Goal: Task Accomplishment & Management: Use online tool/utility

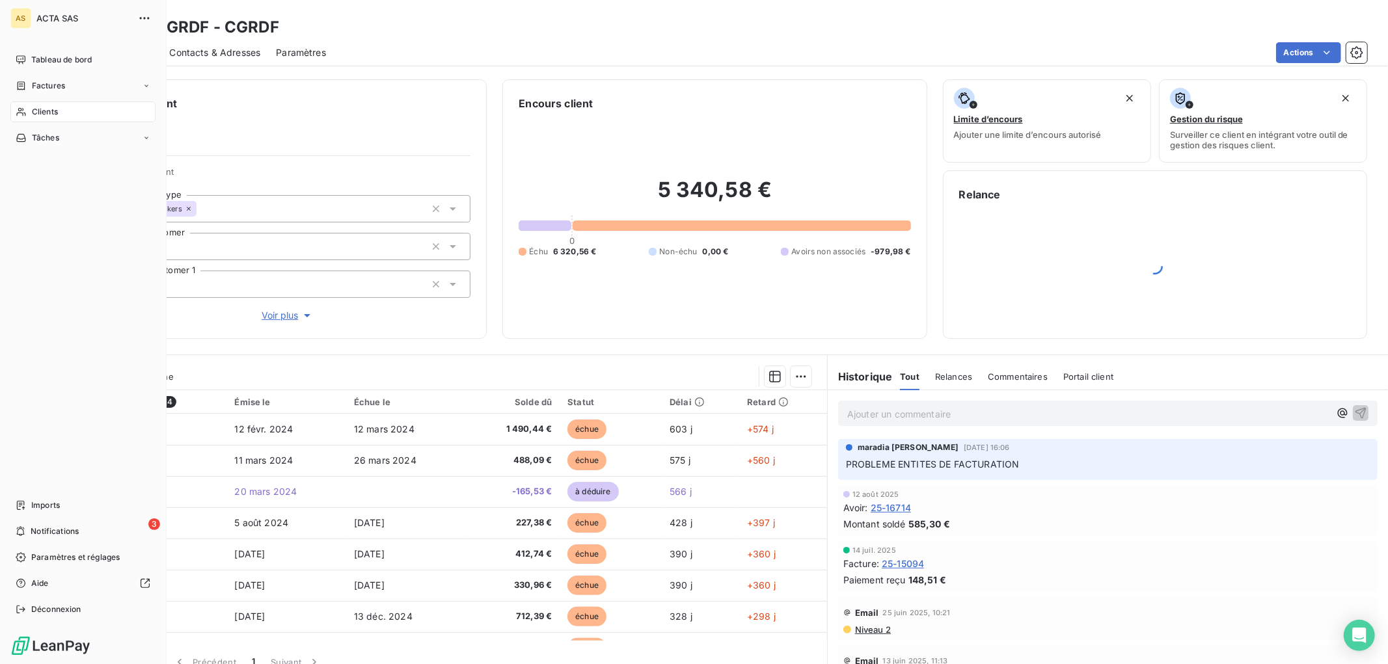
click at [48, 115] on span "Clients" at bounding box center [45, 112] width 26 height 12
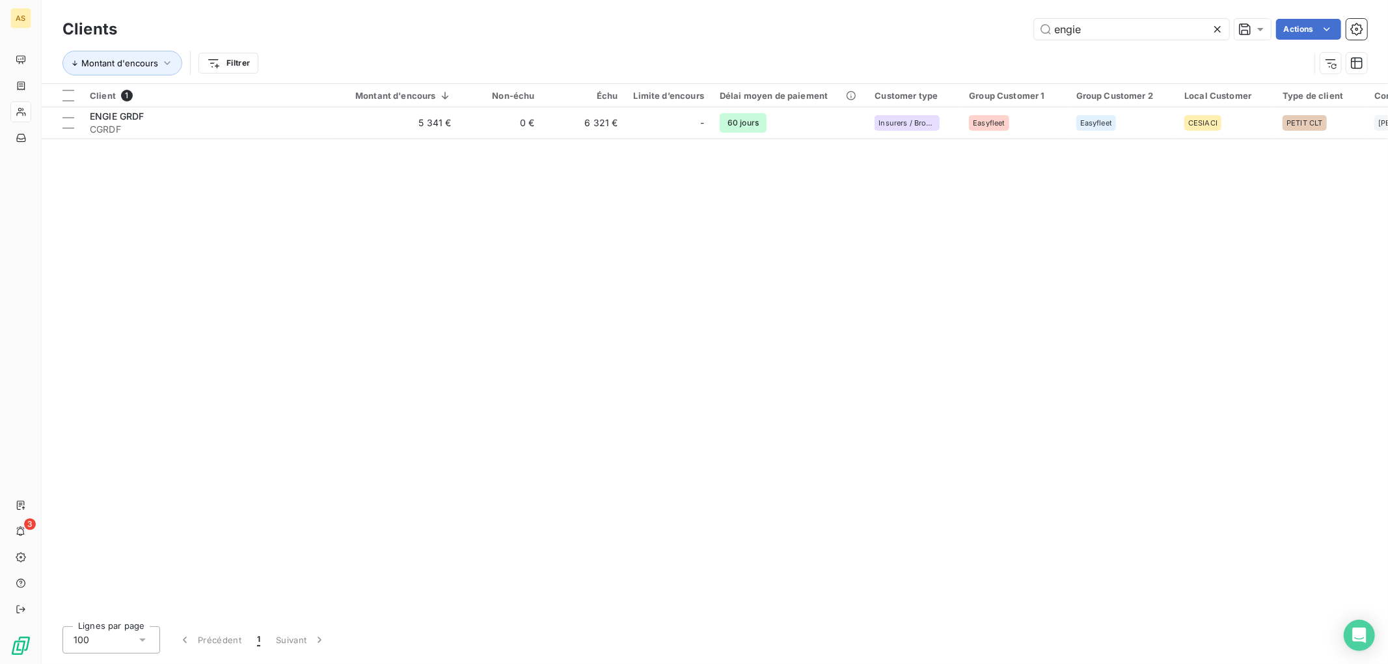
drag, startPoint x: 1096, startPoint y: 37, endPoint x: 1002, endPoint y: 29, distance: 94.0
click at [1003, 29] on div "engie Actions" at bounding box center [750, 29] width 1235 height 21
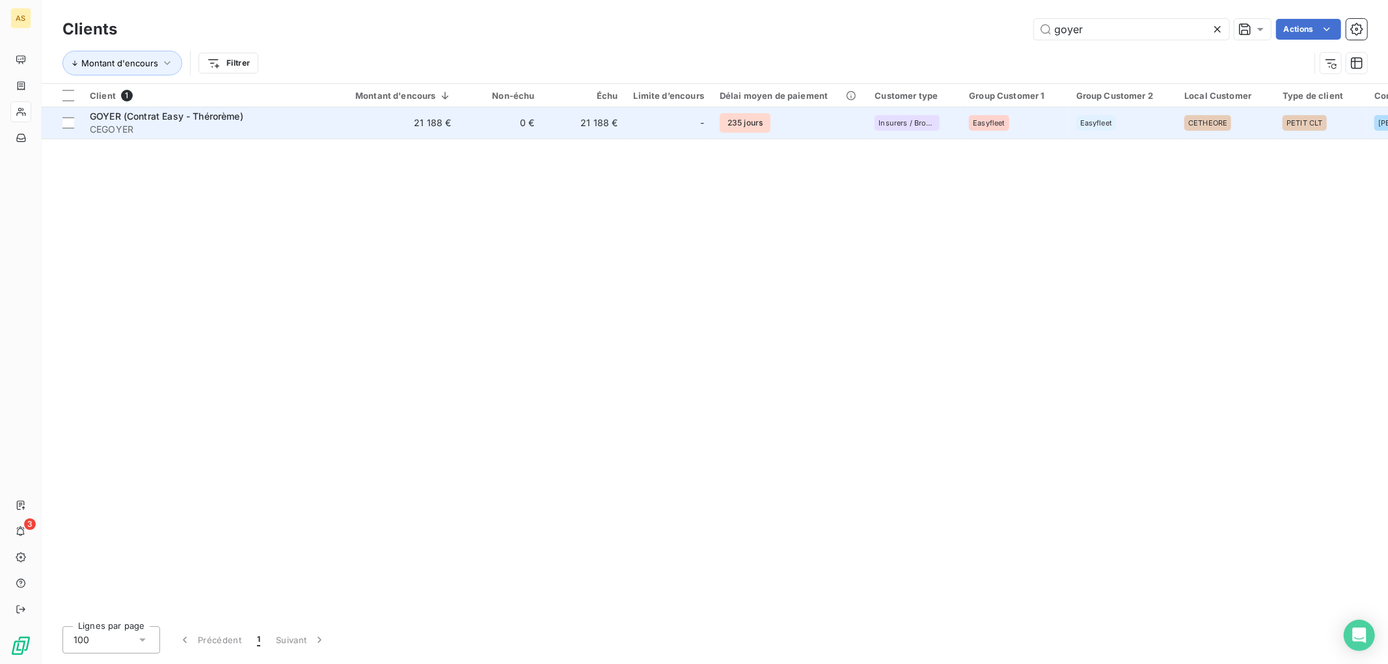
type input "goyer"
click at [243, 112] on span "GOYER (Contrat Easy - Thérorème)" at bounding box center [167, 116] width 154 height 11
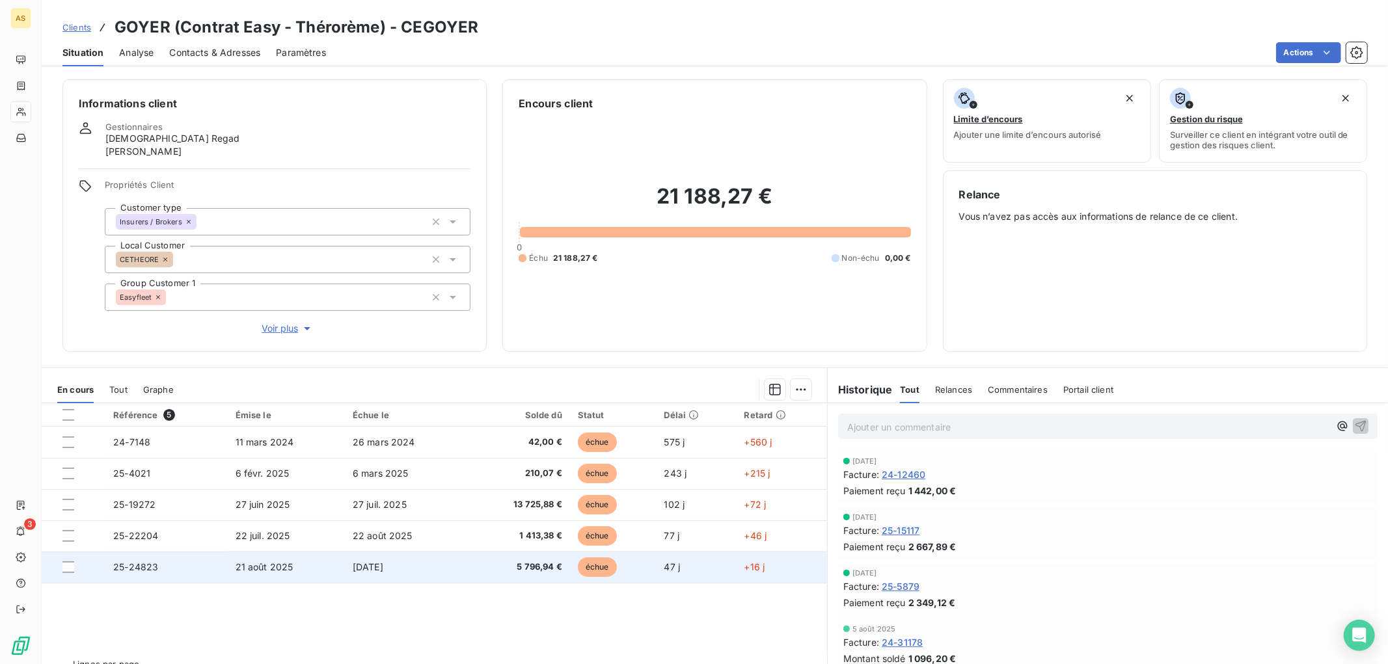
click at [145, 565] on span "25-24823" at bounding box center [135, 567] width 45 height 11
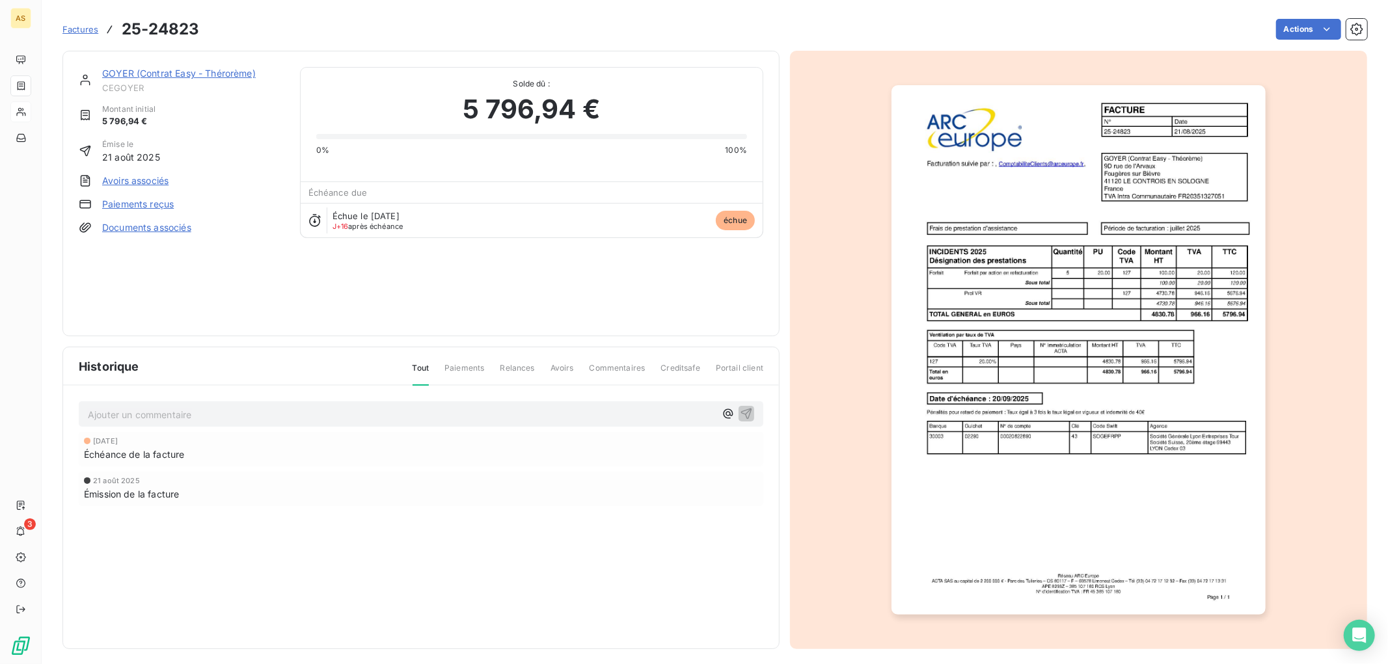
click at [172, 223] on link "Documents associés" at bounding box center [146, 227] width 89 height 13
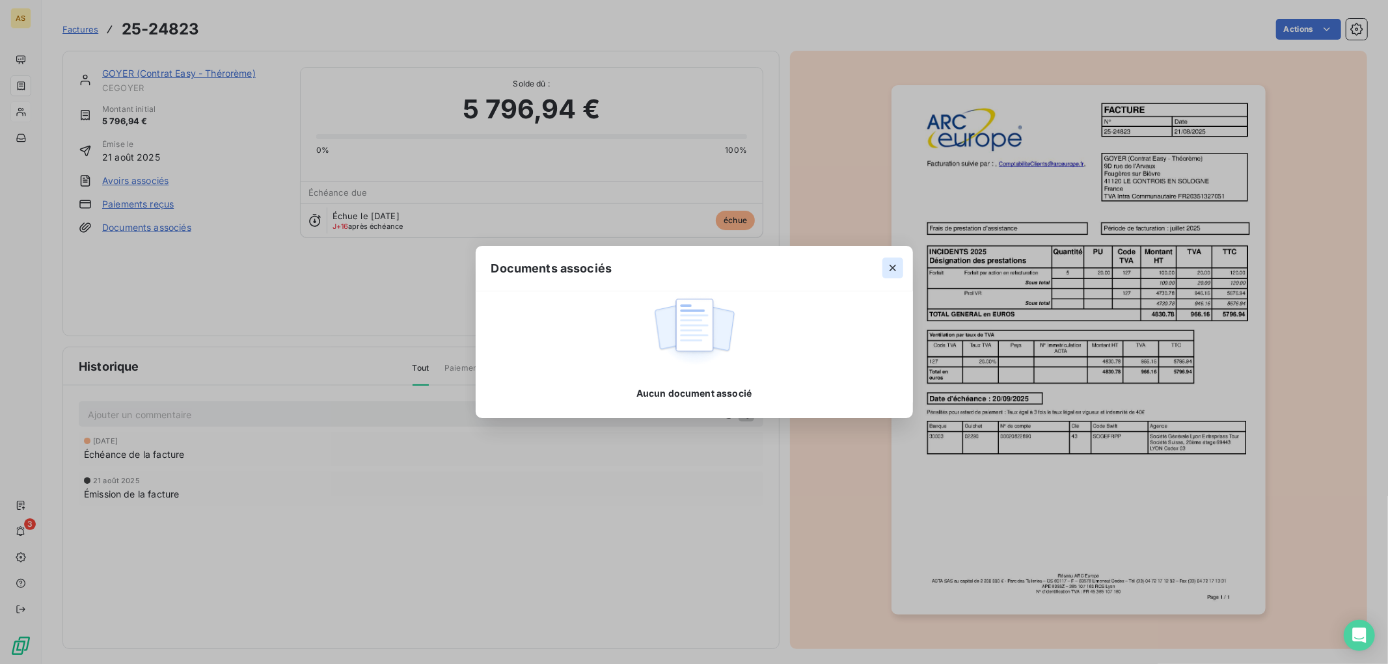
click at [894, 271] on icon "button" at bounding box center [892, 268] width 13 height 13
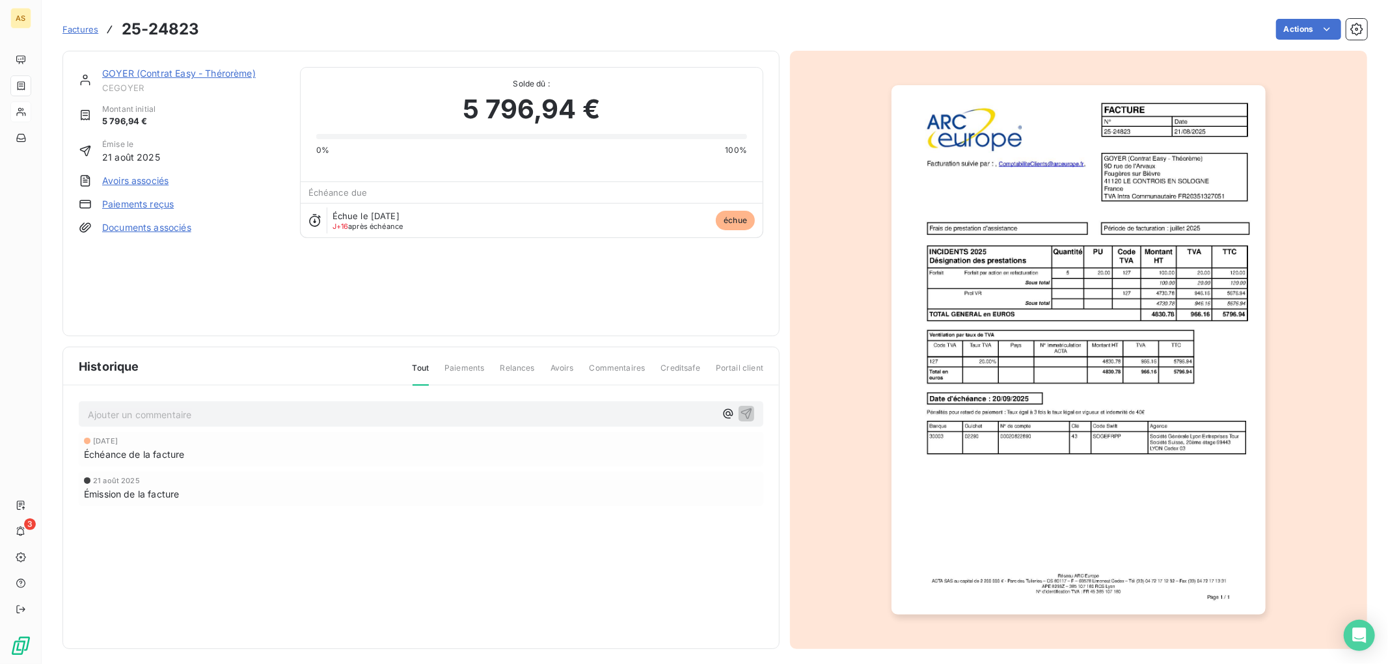
click at [77, 24] on span "Factures" at bounding box center [80, 29] width 36 height 10
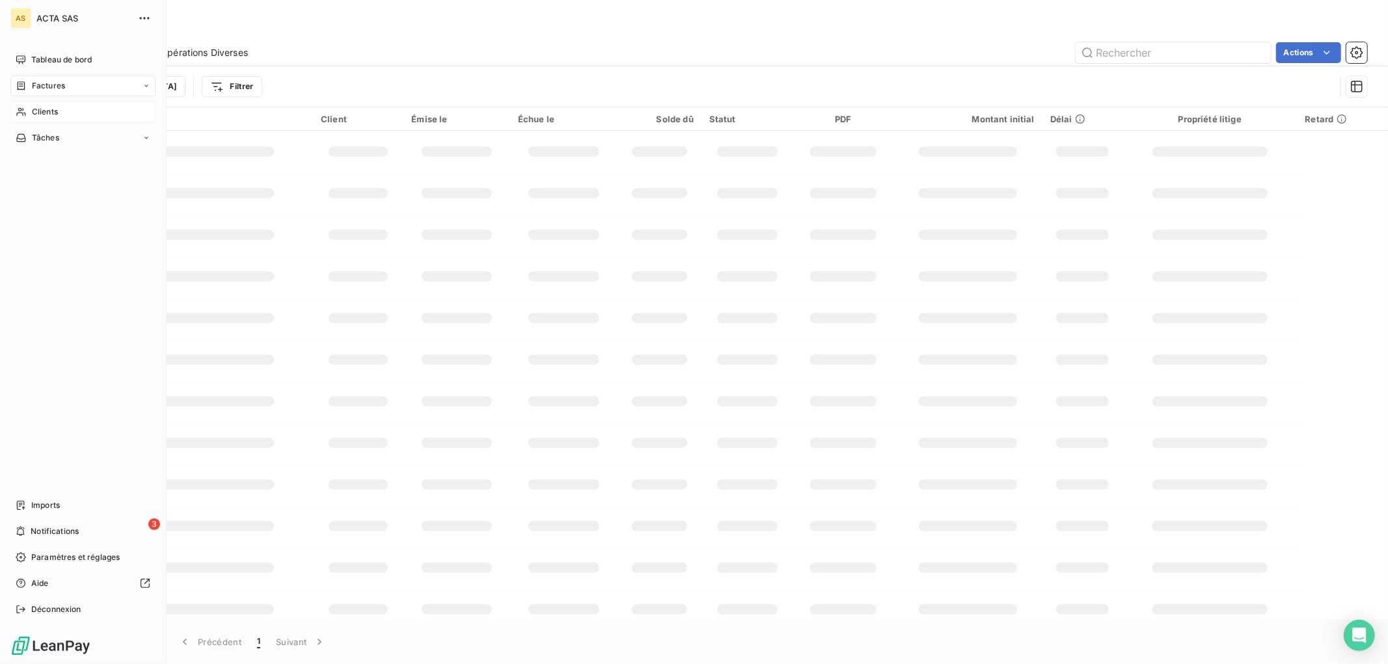
click at [41, 109] on span "Clients" at bounding box center [45, 112] width 26 height 12
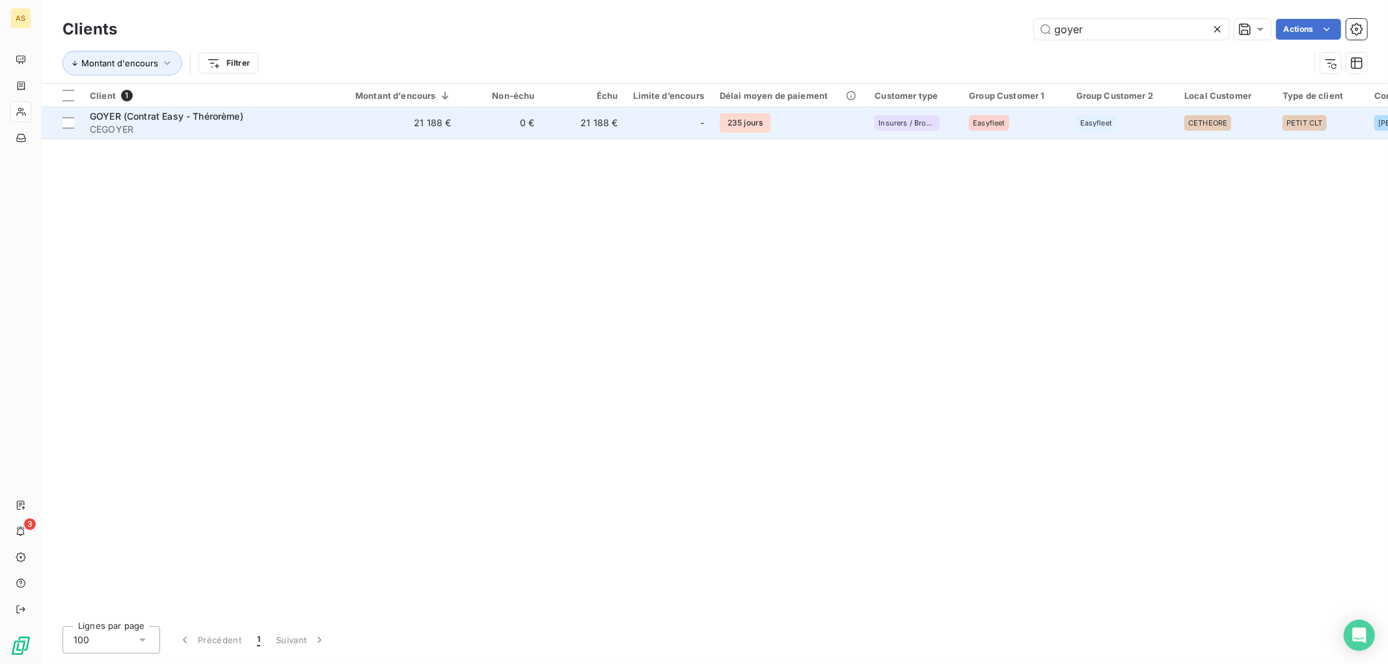
click at [141, 119] on span "GOYER (Contrat Easy - Thérorème)" at bounding box center [167, 116] width 154 height 11
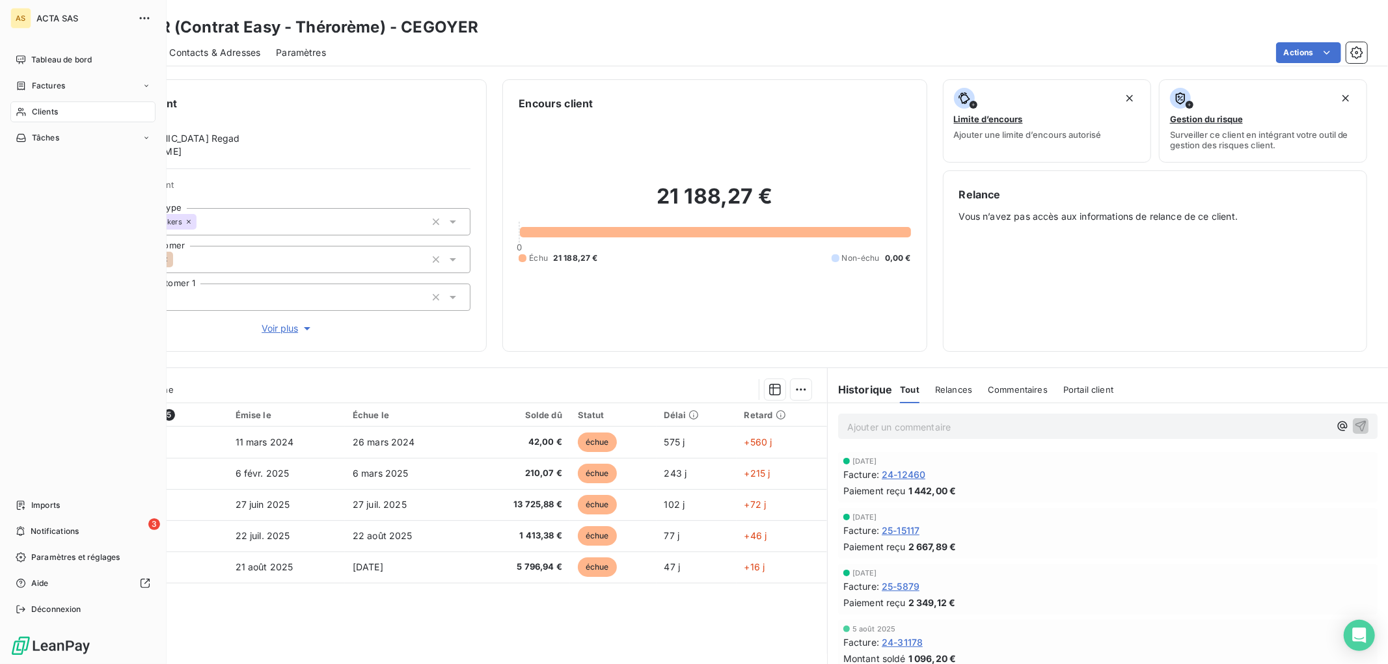
click at [42, 111] on span "Clients" at bounding box center [45, 112] width 26 height 12
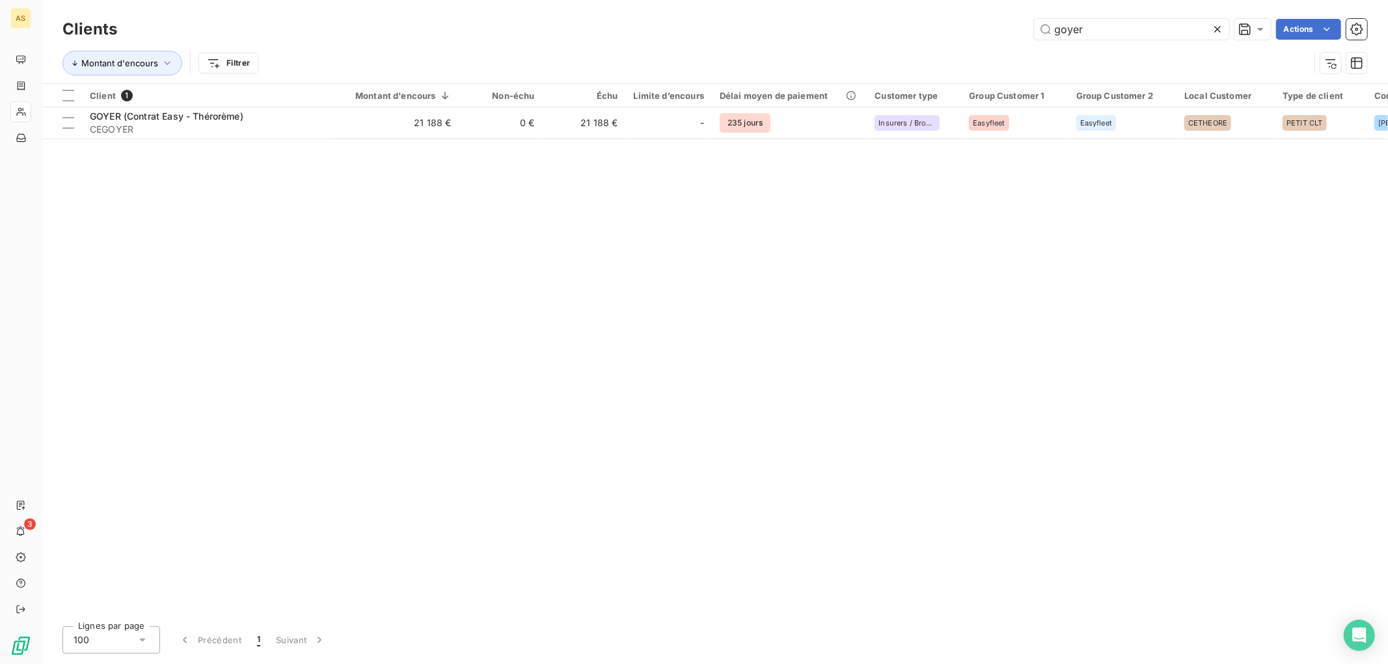
click at [1214, 27] on icon at bounding box center [1217, 29] width 7 height 7
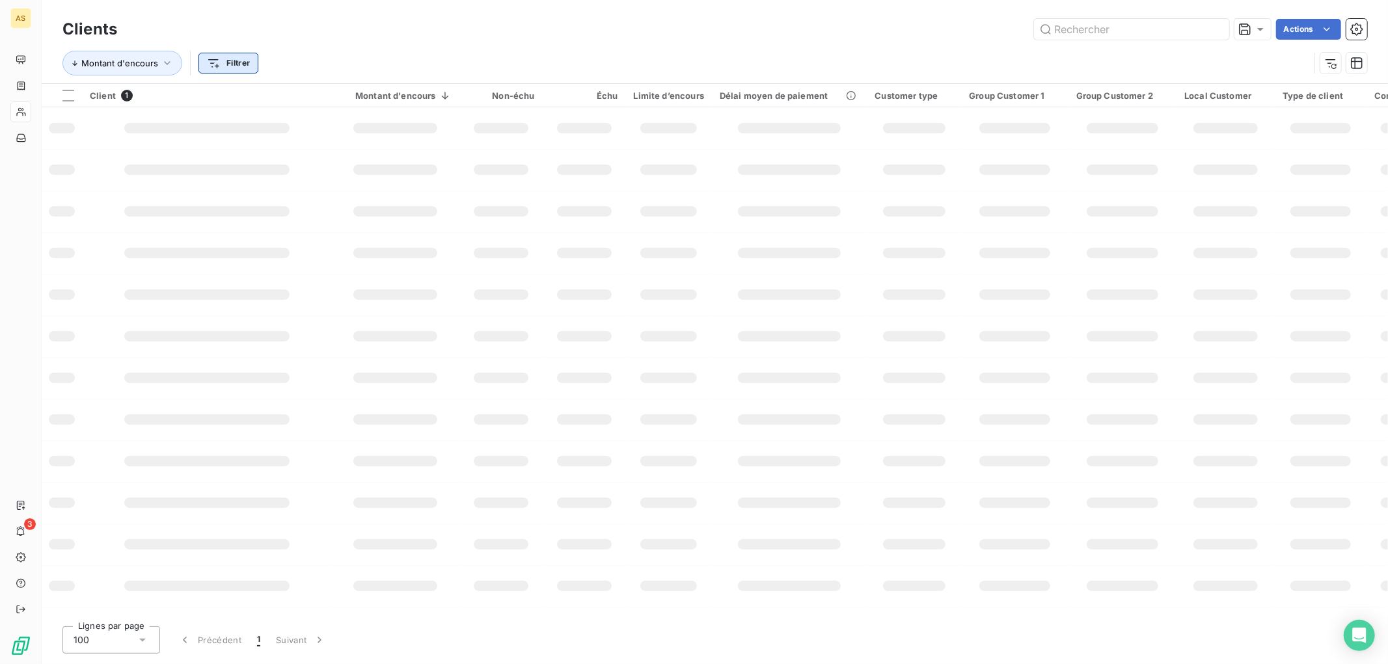
click at [224, 62] on html "AS 3 Clients Actions Montant d'encours Filtrer Client 1 Montant d'encours Non-é…" at bounding box center [694, 332] width 1388 height 664
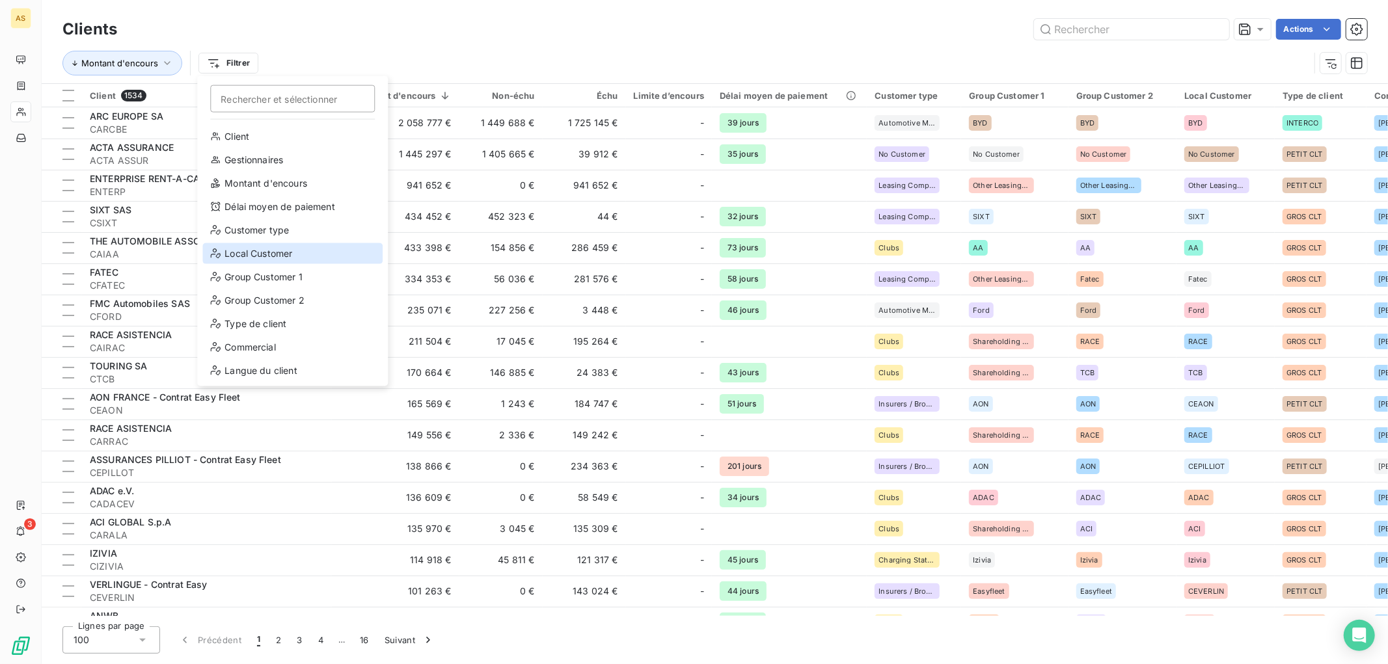
click at [276, 251] on div "Local Customer" at bounding box center [292, 253] width 180 height 21
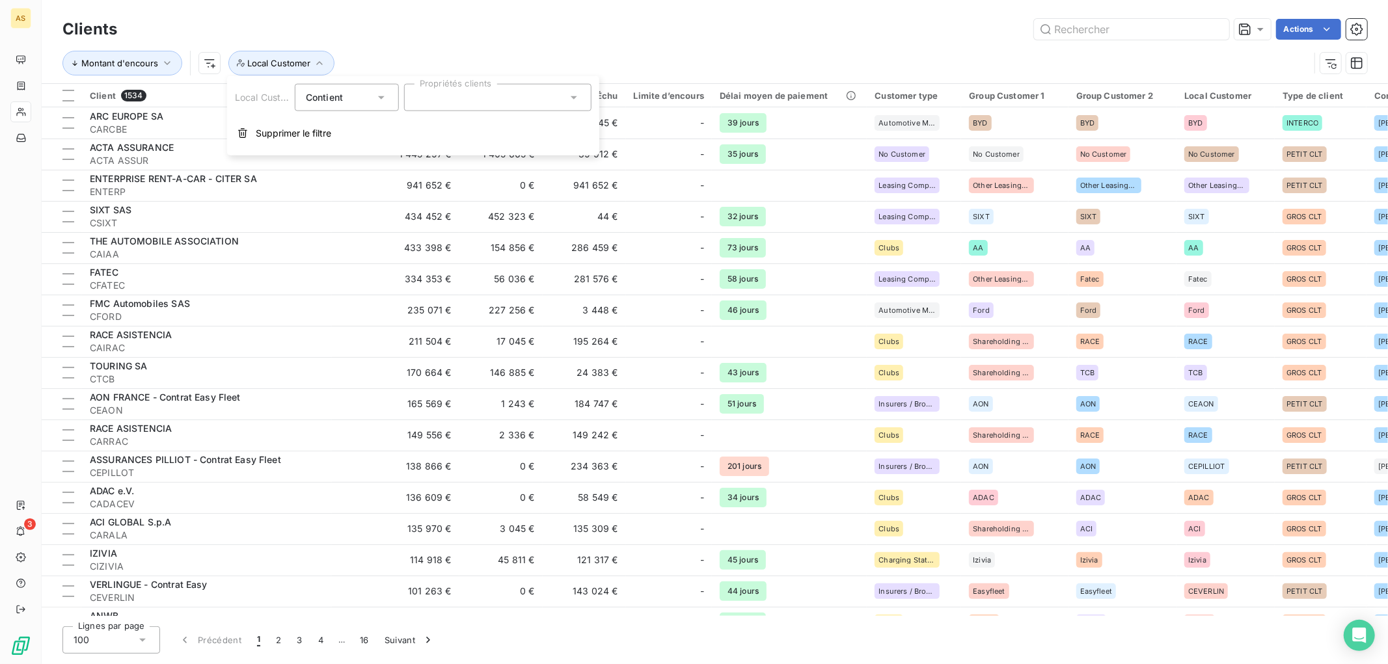
click at [432, 91] on div at bounding box center [497, 97] width 187 height 27
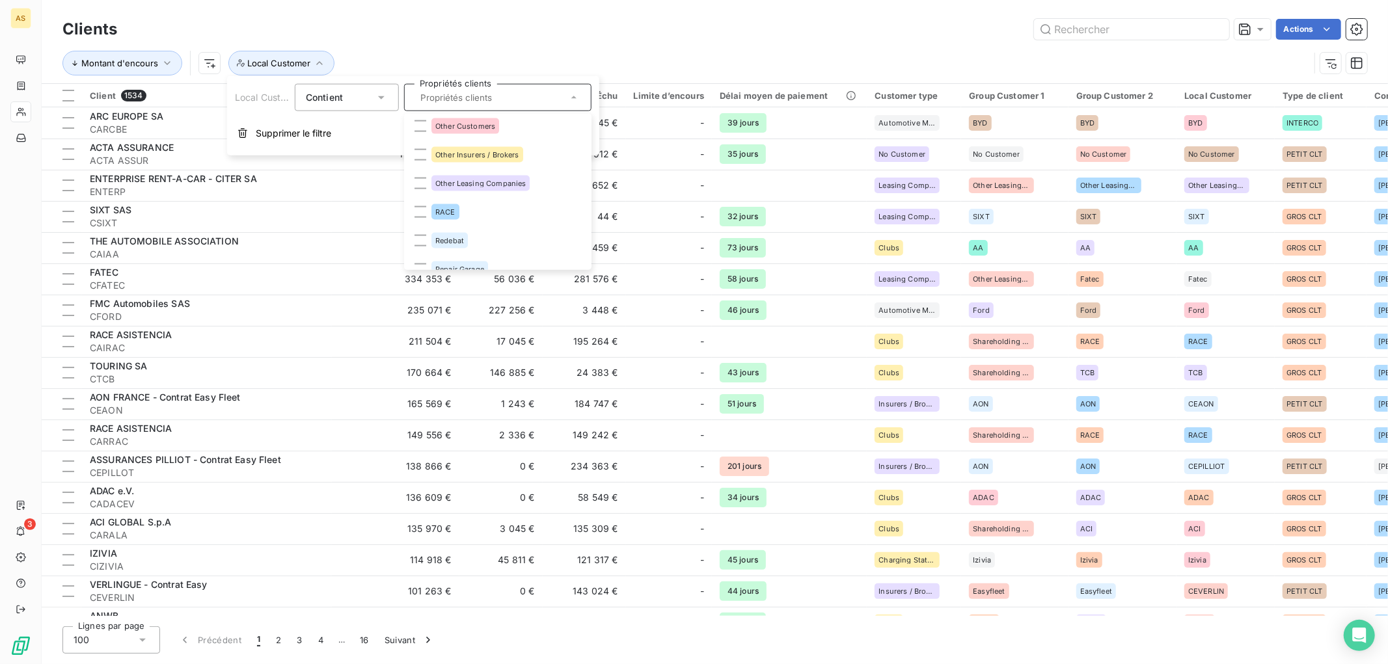
scroll to position [1663, 0]
click at [581, 40] on div "Clients Actions" at bounding box center [714, 29] width 1305 height 27
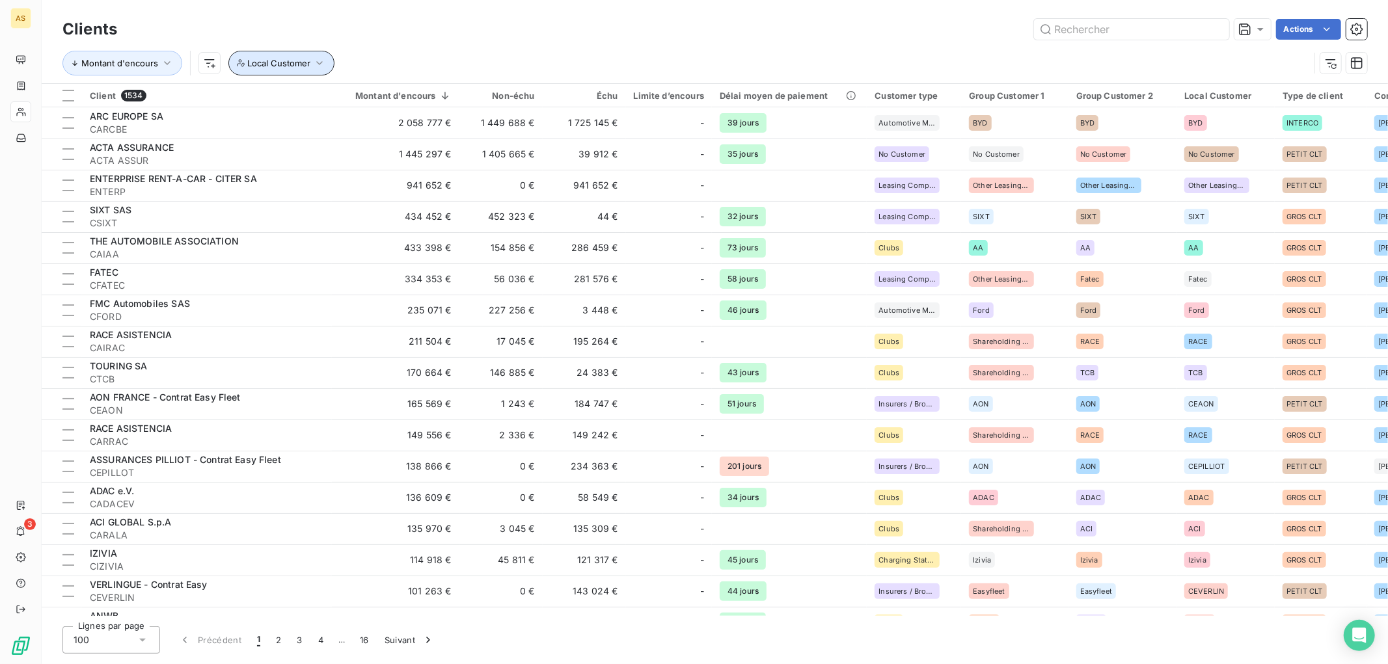
click at [288, 62] on span "Local Customer" at bounding box center [278, 63] width 63 height 10
click at [301, 133] on span "Supprimer le filtre" at bounding box center [293, 133] width 75 height 13
click at [223, 64] on html "AS 3 Clients Actions Montant d'encours Filtrer Client 1534 Montant d'encours No…" at bounding box center [694, 332] width 1388 height 664
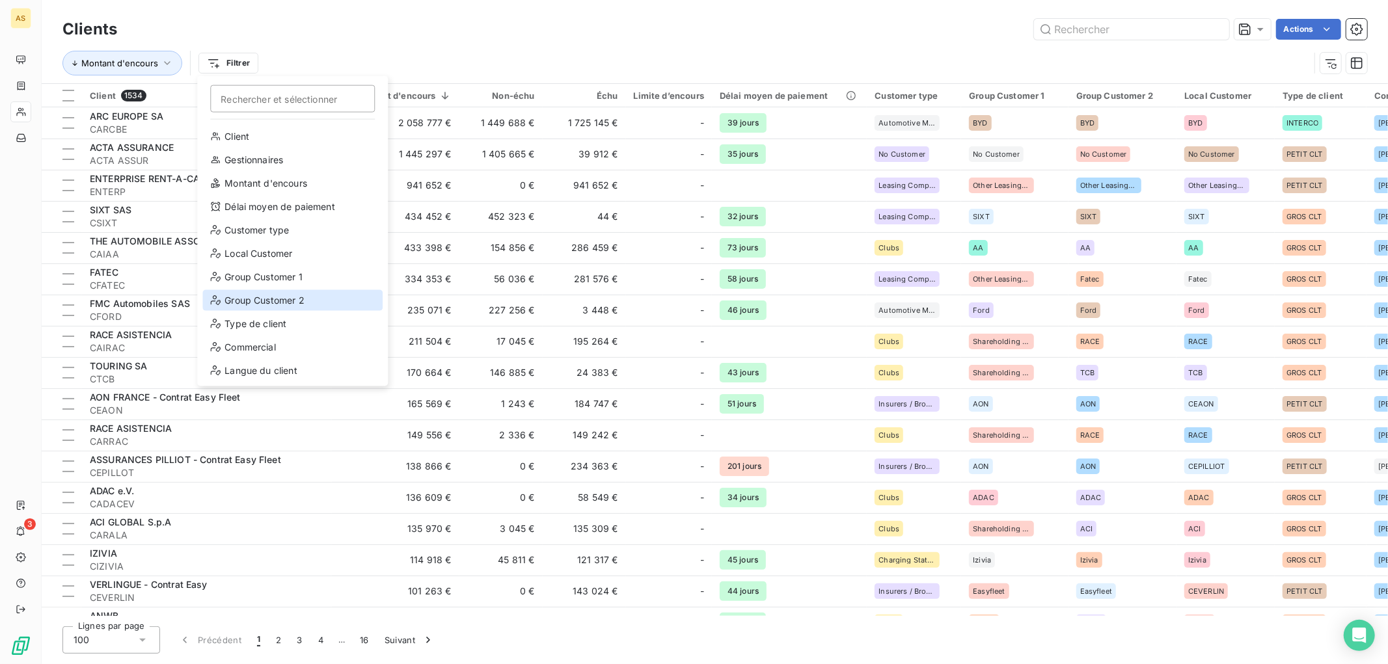
click at [294, 296] on div "Group Customer 2" at bounding box center [292, 300] width 180 height 21
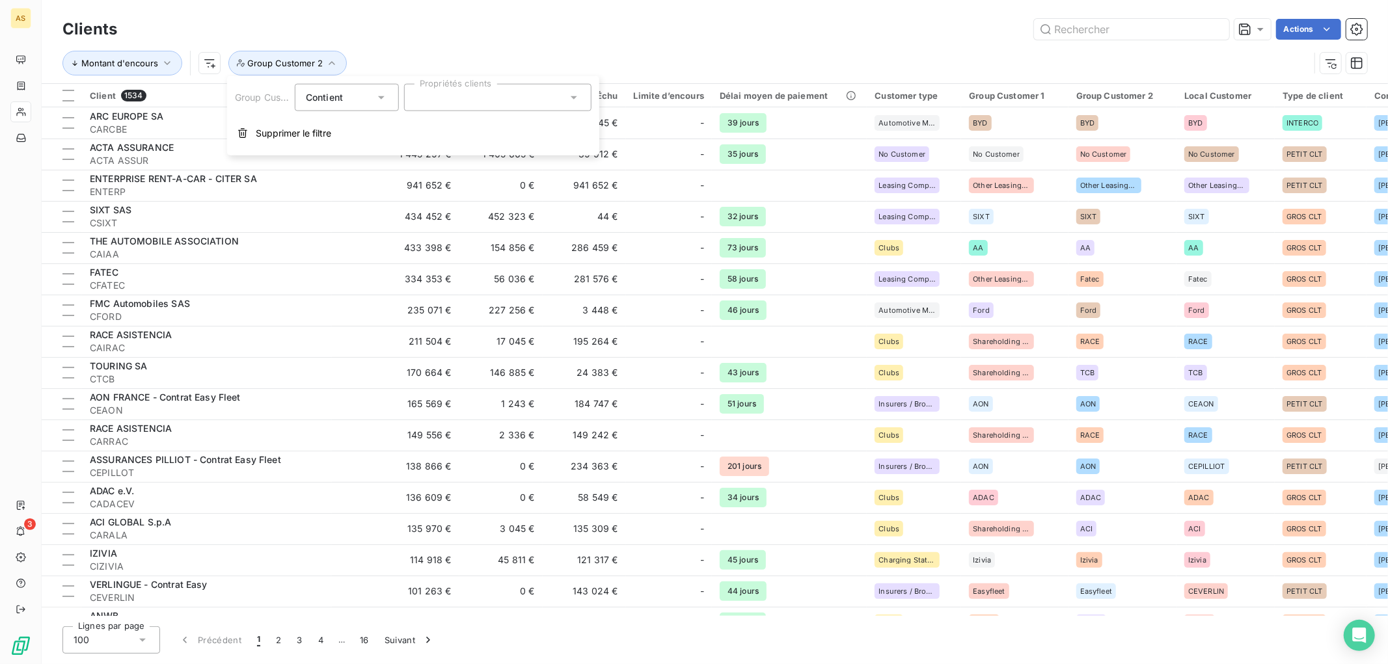
click at [478, 99] on div at bounding box center [497, 97] width 187 height 27
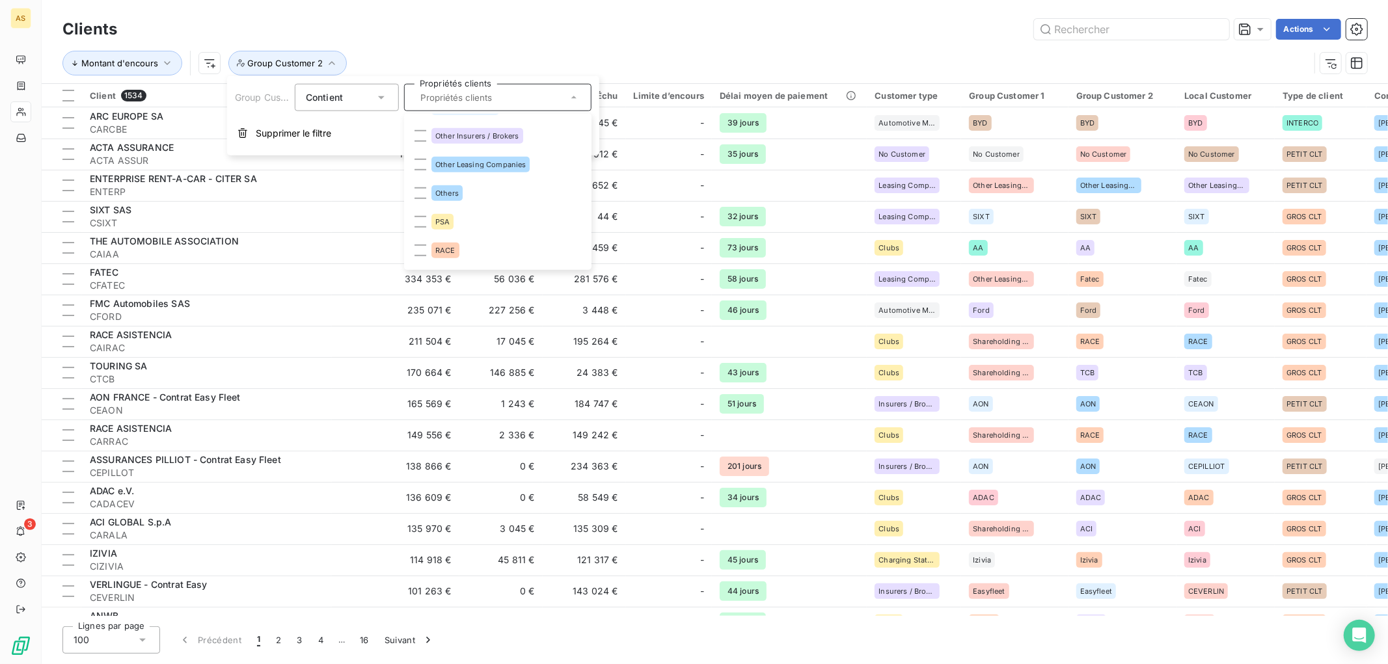
scroll to position [867, 0]
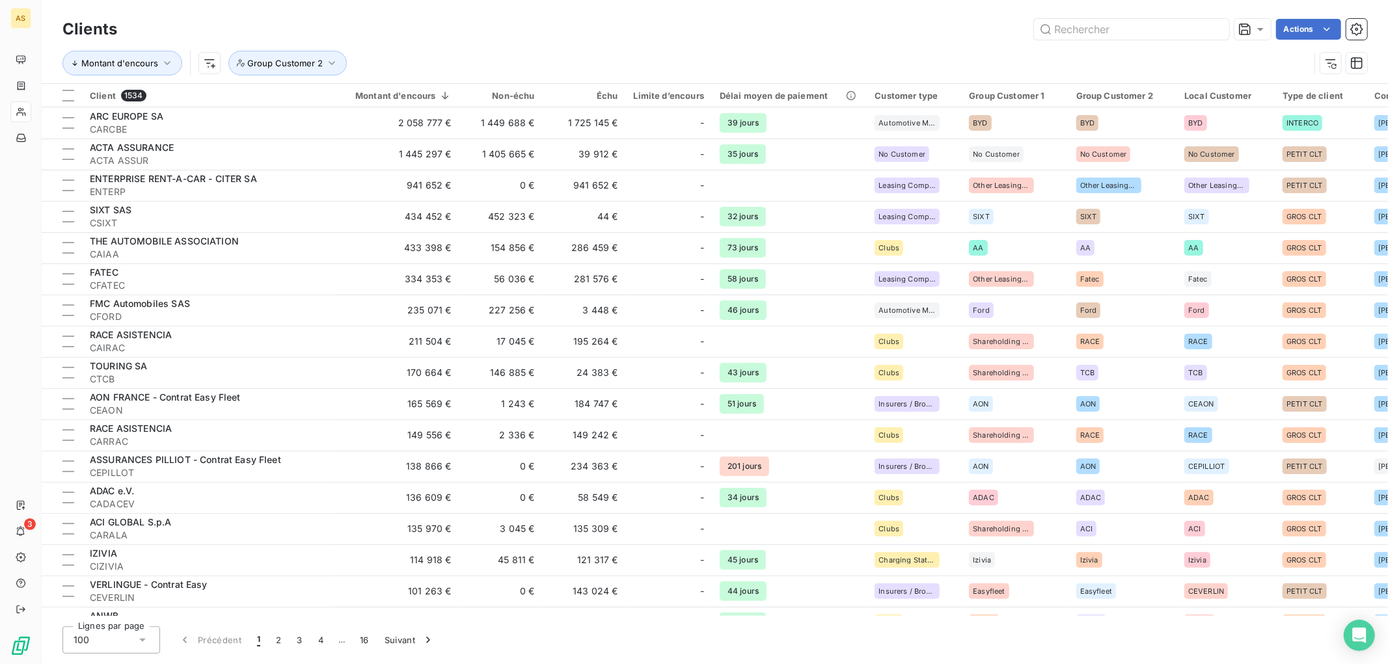
click at [458, 42] on div "Clients Actions" at bounding box center [714, 29] width 1305 height 27
click at [313, 56] on button "Group Customer 2" at bounding box center [287, 63] width 118 height 25
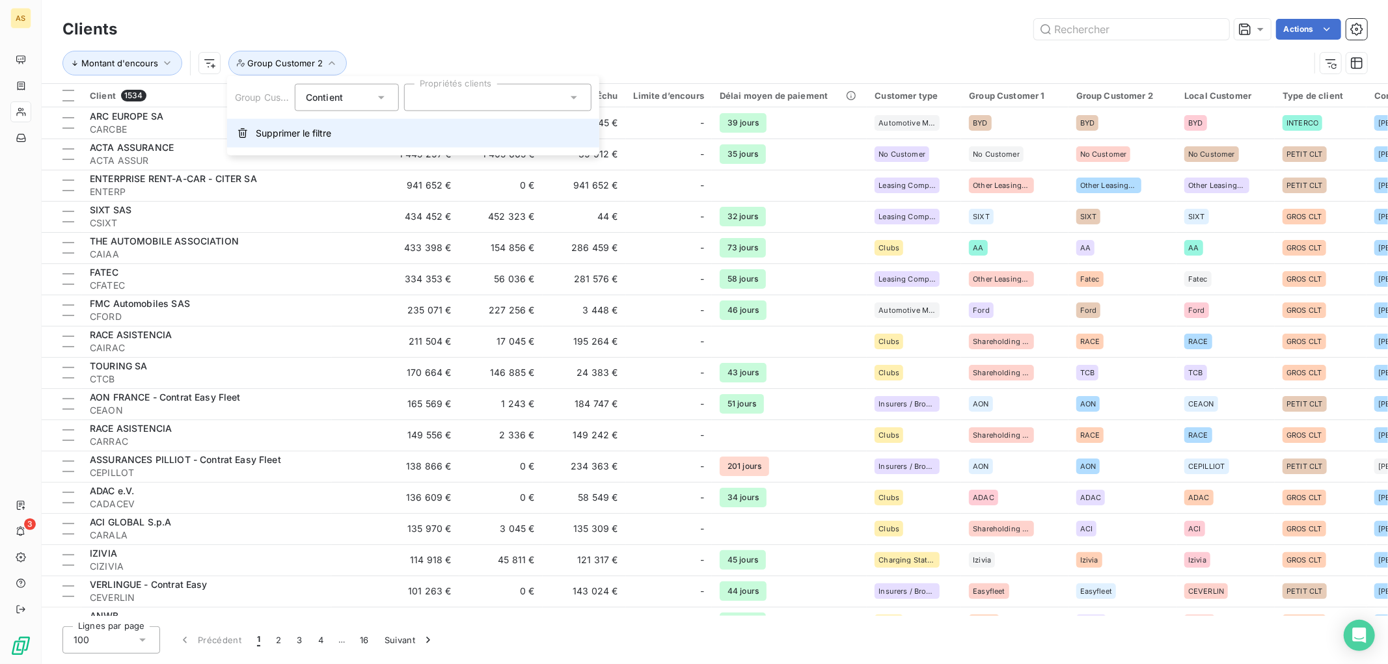
click at [251, 126] on button "Supprimer le filtre" at bounding box center [413, 133] width 372 height 29
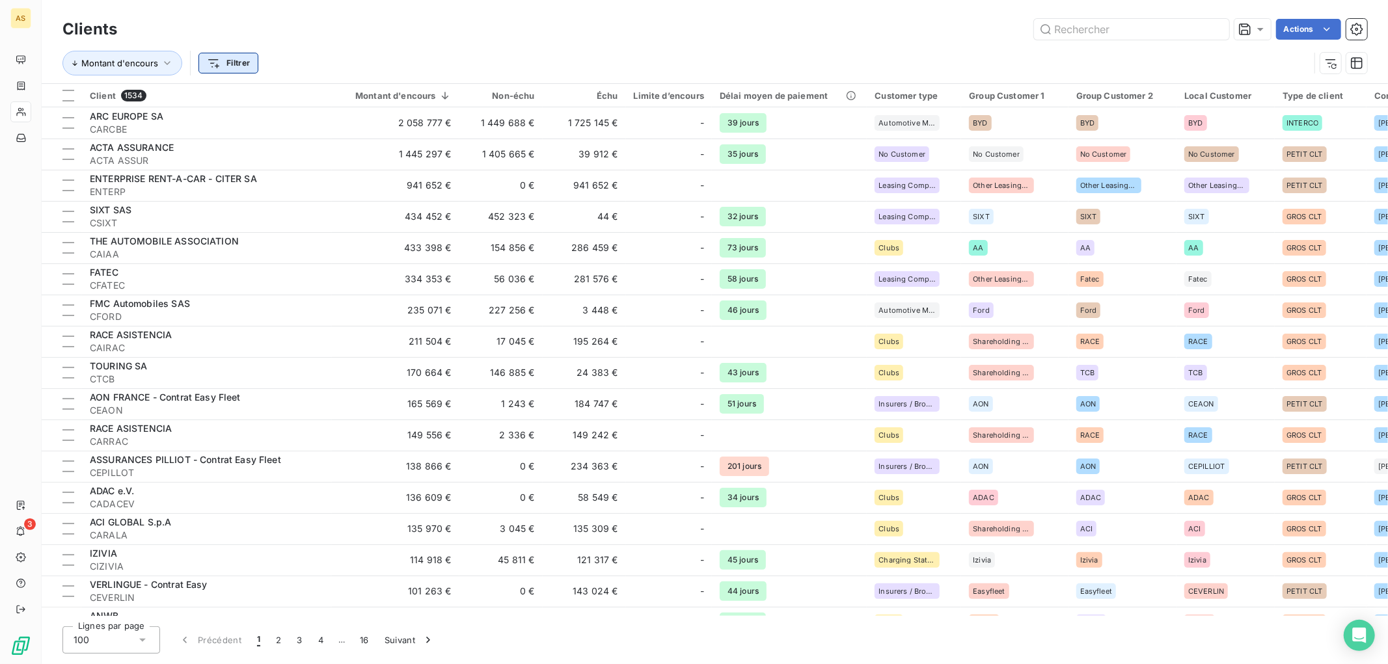
click at [229, 59] on html "AS 3 Clients Actions Montant d'encours Filtrer Client 1534 Montant d'encours No…" at bounding box center [694, 332] width 1388 height 664
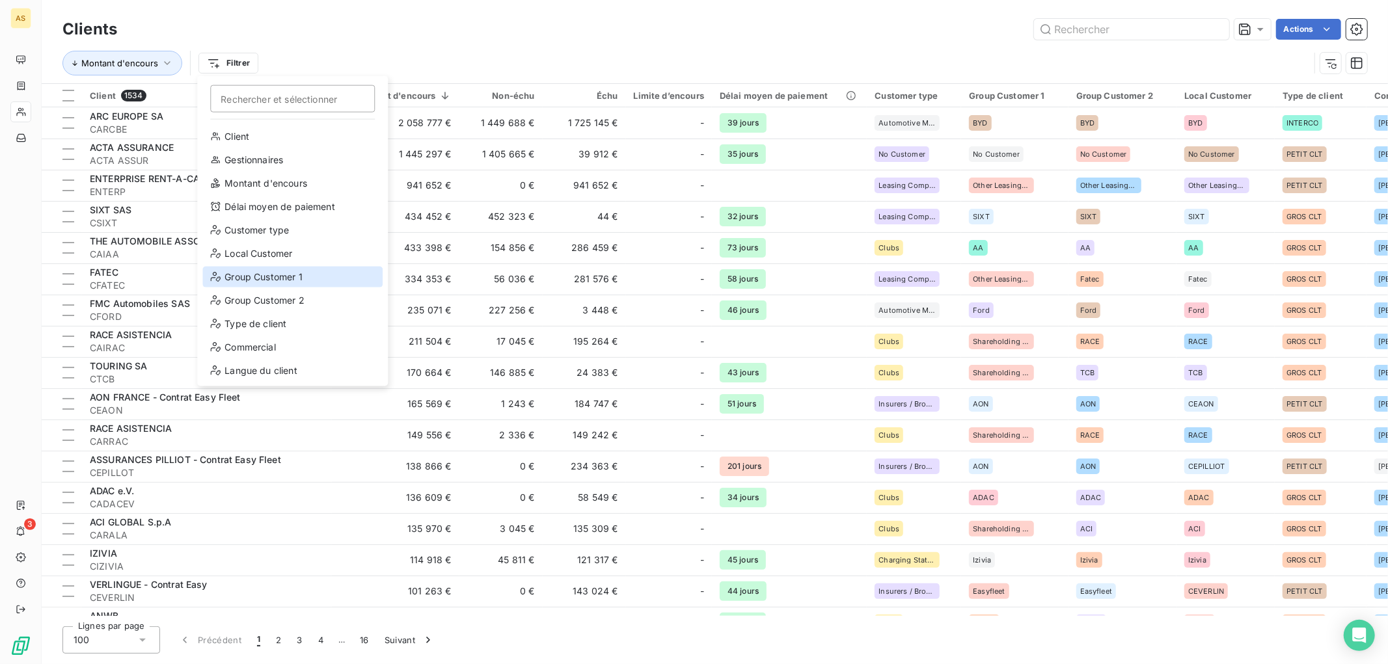
click at [300, 268] on div "Group Customer 1" at bounding box center [292, 277] width 180 height 21
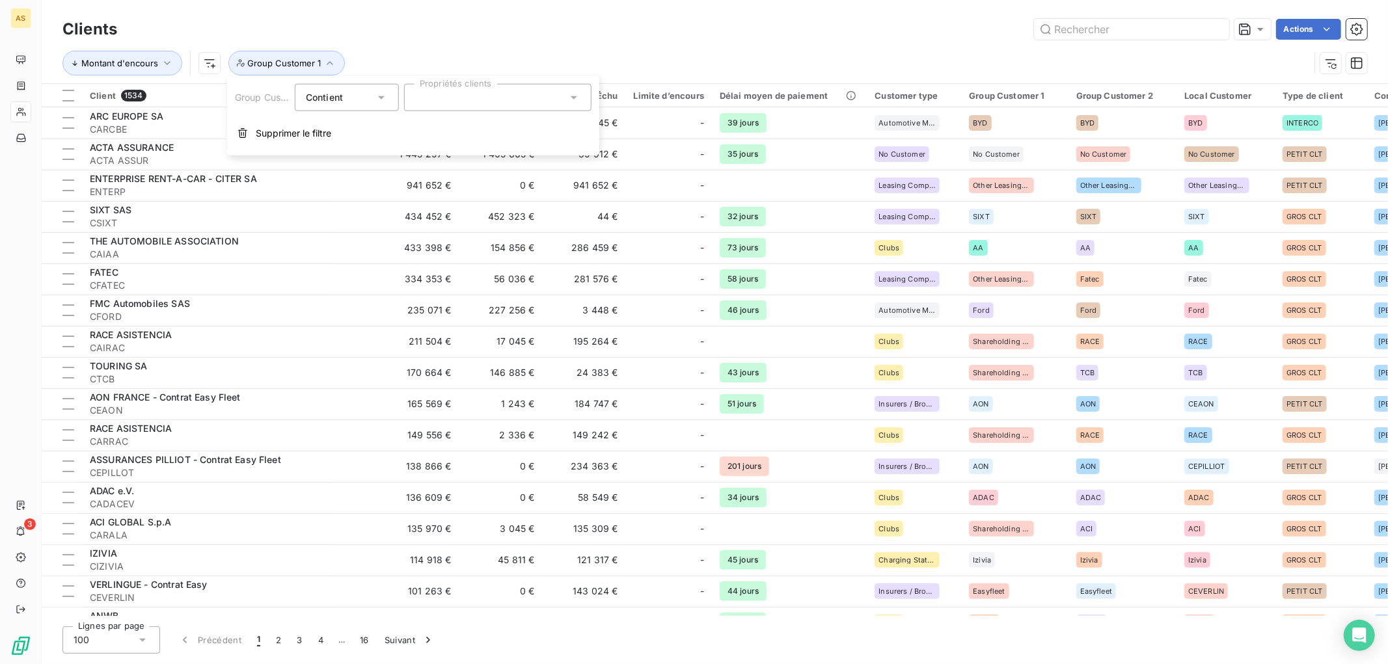
click at [518, 102] on div at bounding box center [497, 97] width 187 height 27
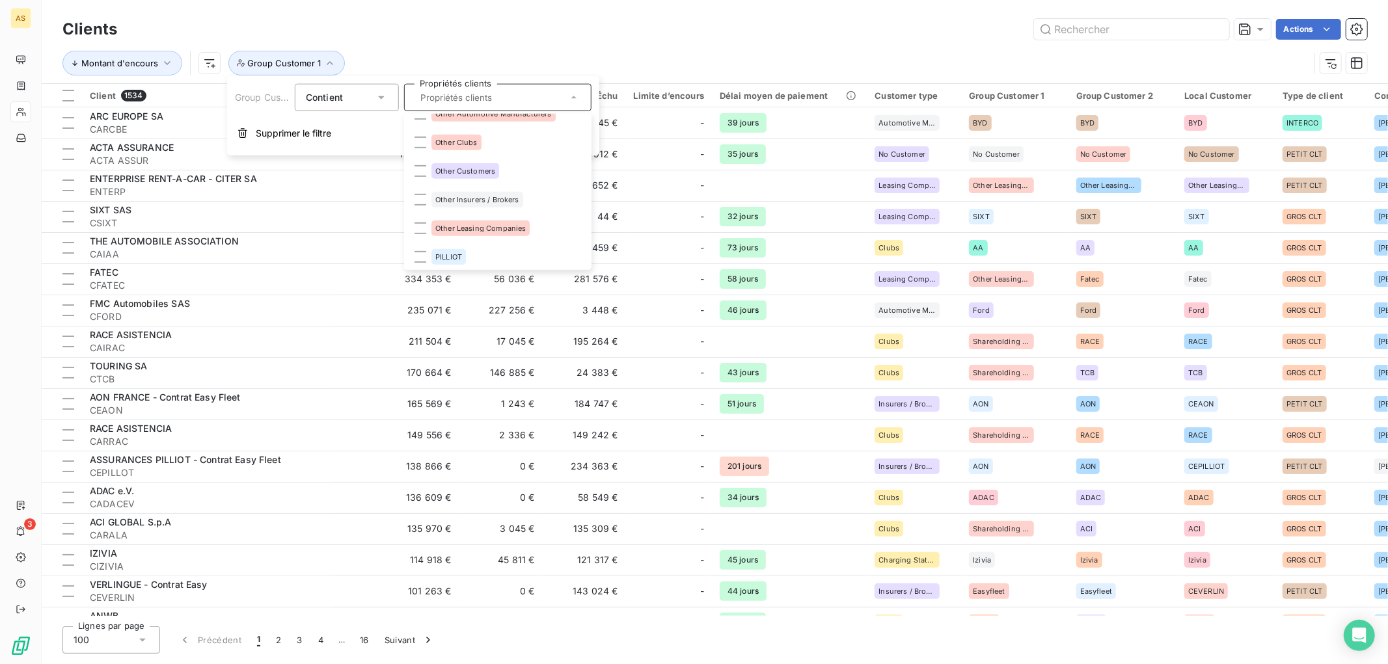
scroll to position [651, 0]
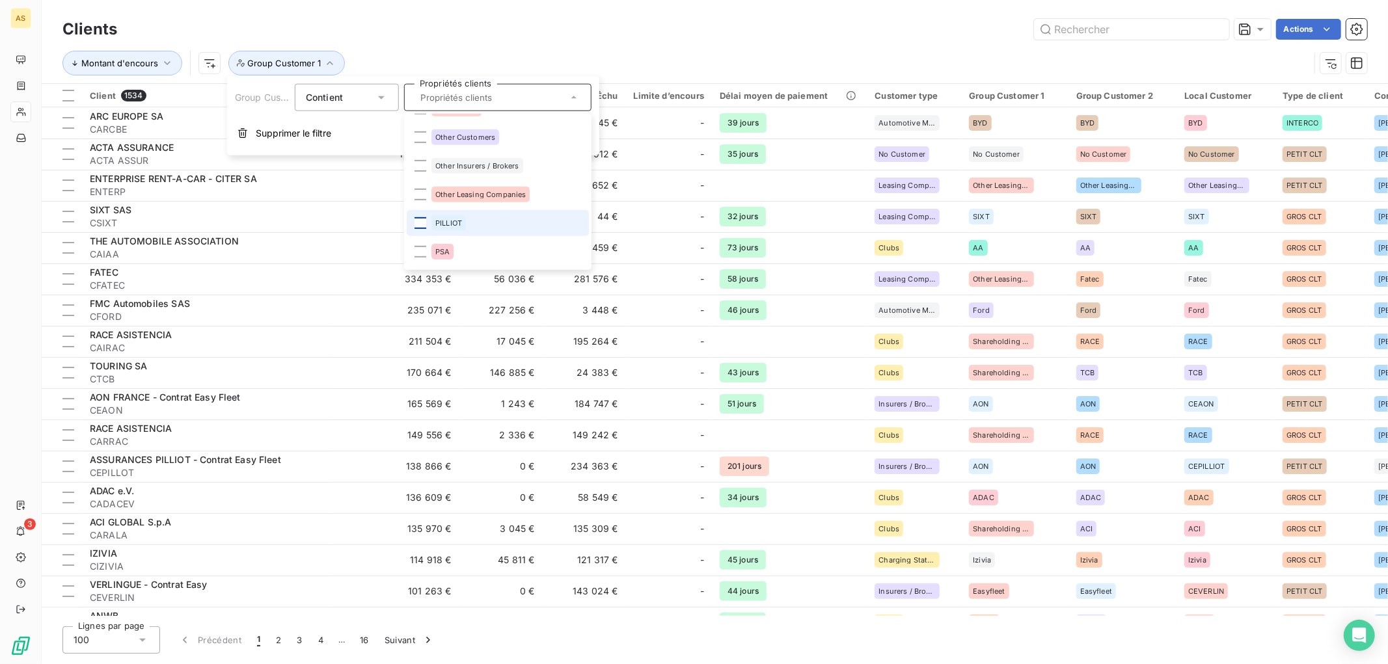
click at [423, 218] on div at bounding box center [421, 223] width 12 height 12
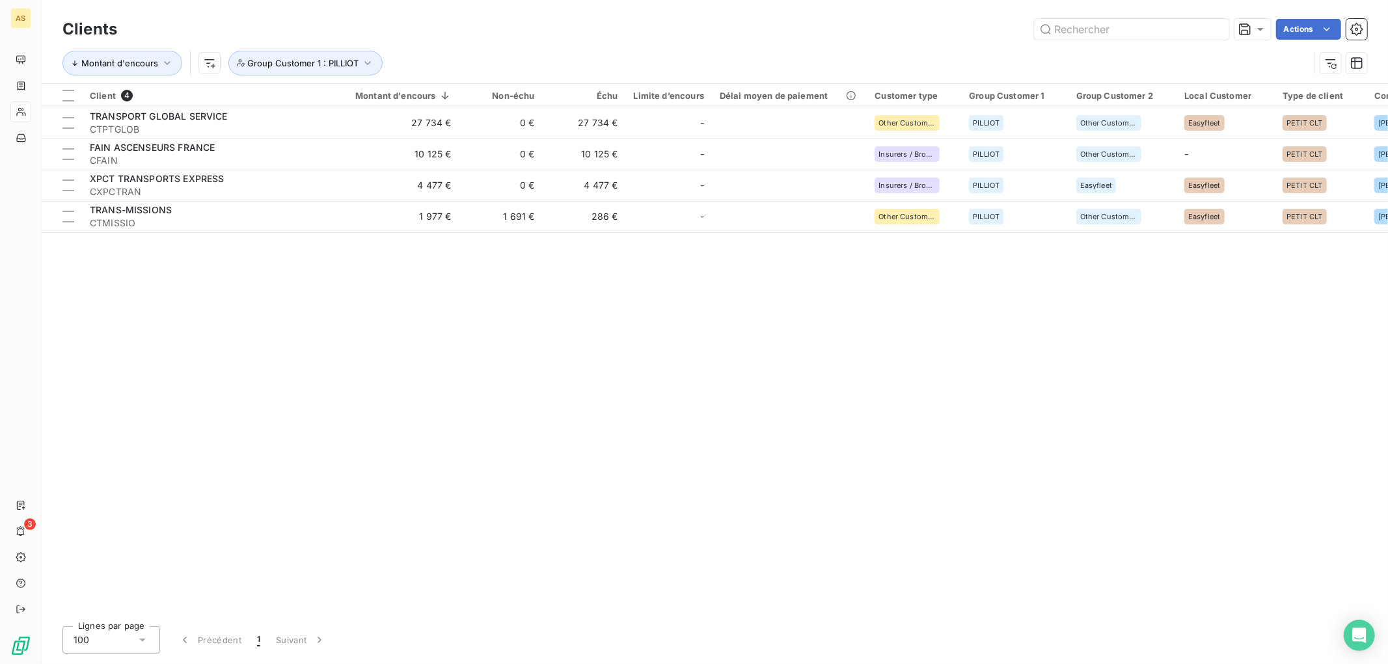
click at [730, 57] on div "Montant d'encours Group Customer 1 : PILLIOT" at bounding box center [685, 63] width 1247 height 25
click at [144, 68] on button "Montant d'encours" at bounding box center [122, 63] width 120 height 25
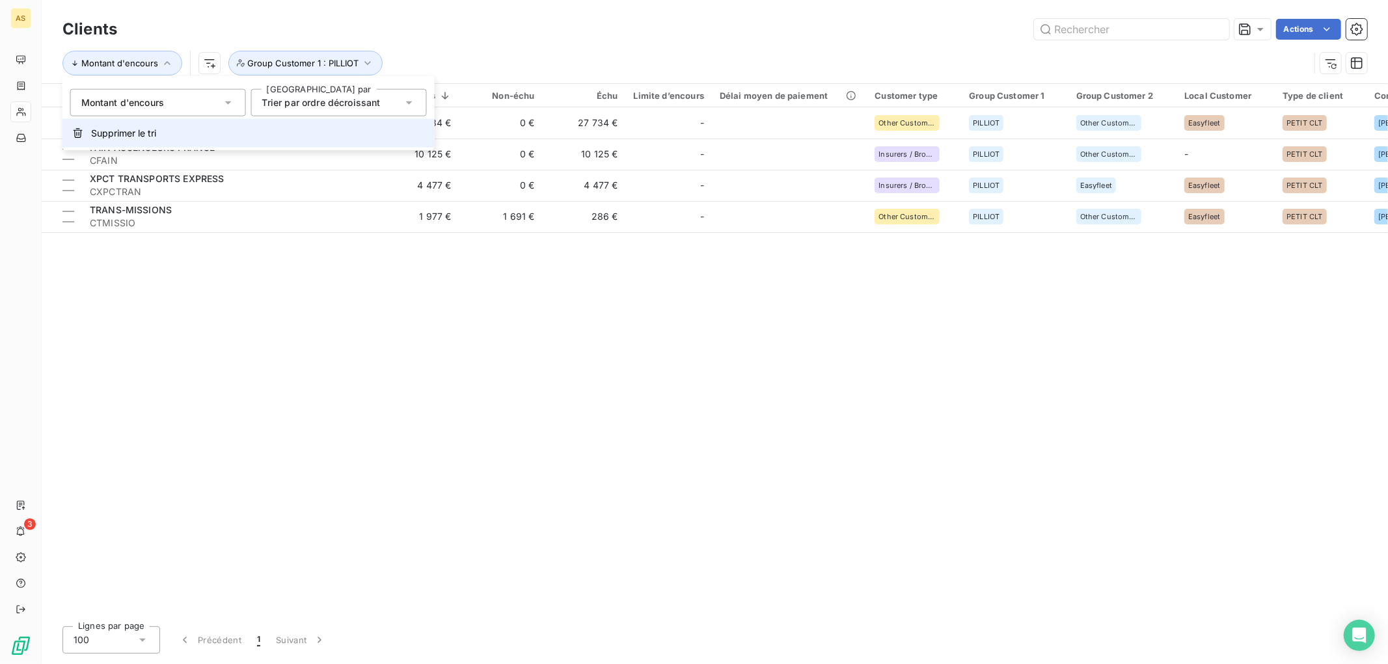
click at [137, 130] on span "Supprimer le tri" at bounding box center [123, 133] width 65 height 13
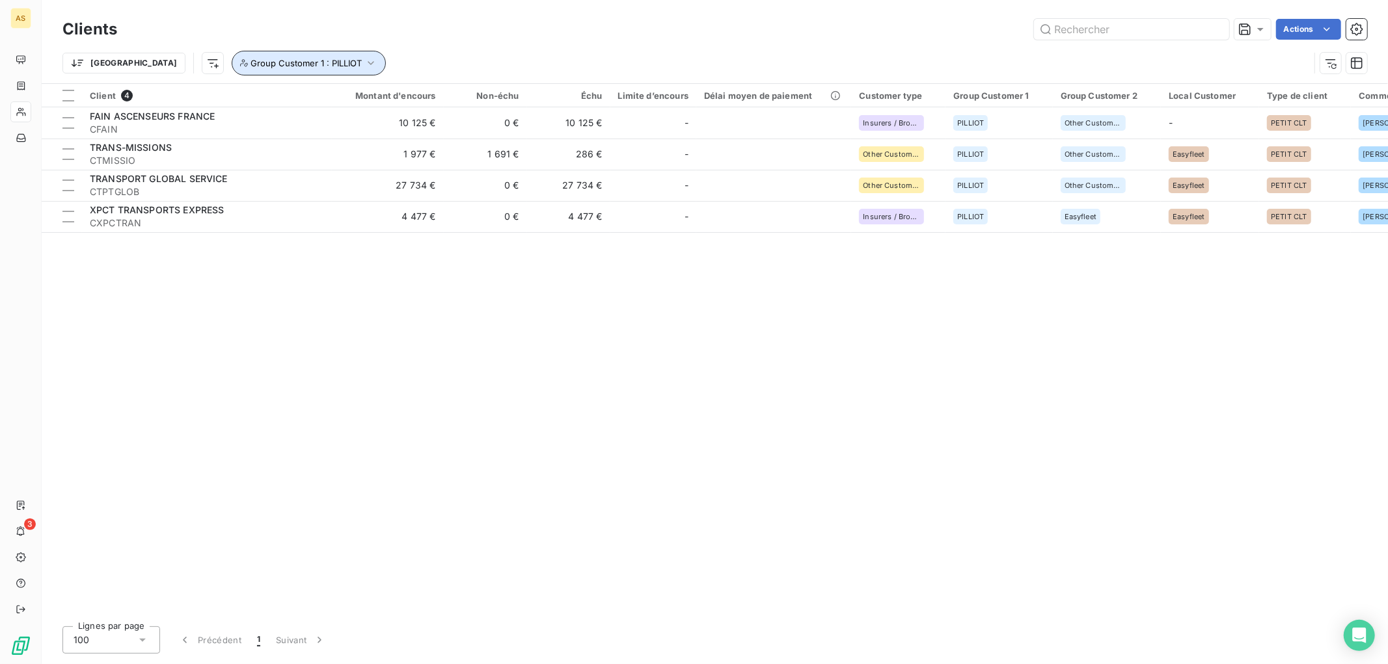
click at [294, 59] on button "Group Customer 1 : PILLIOT" at bounding box center [309, 63] width 154 height 25
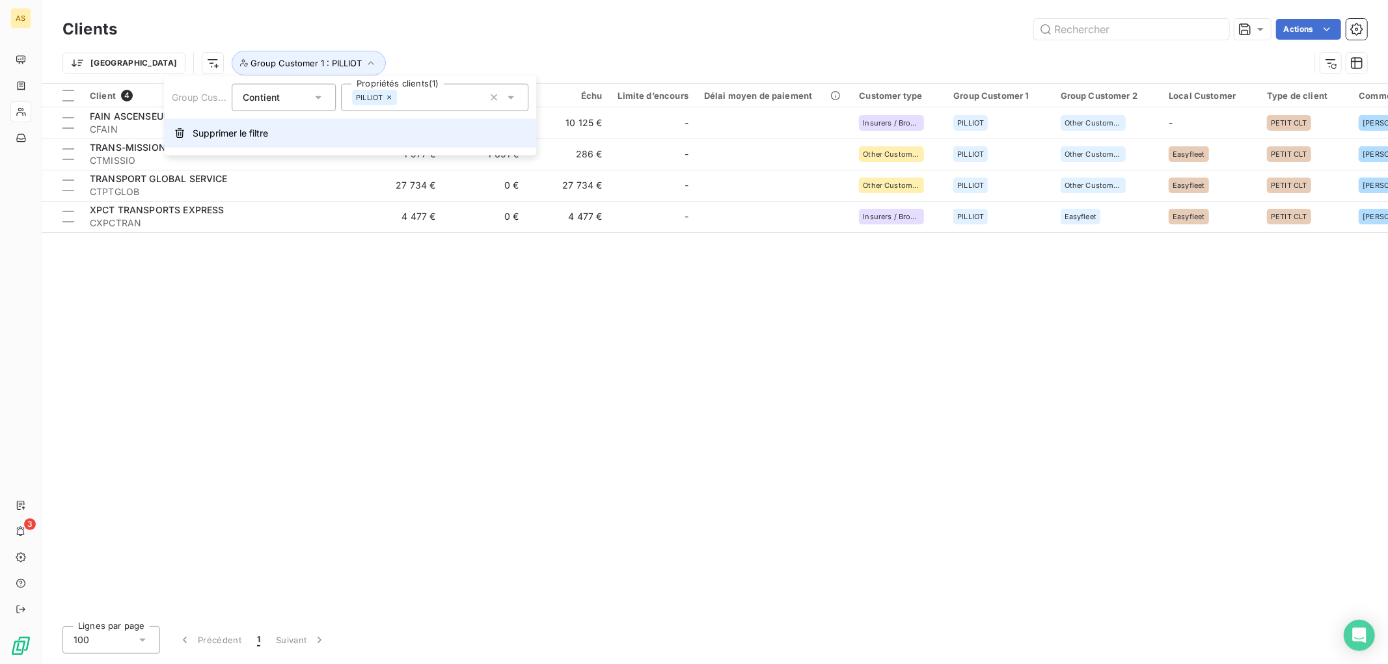
click at [189, 137] on button "Supprimer le filtre" at bounding box center [350, 133] width 372 height 29
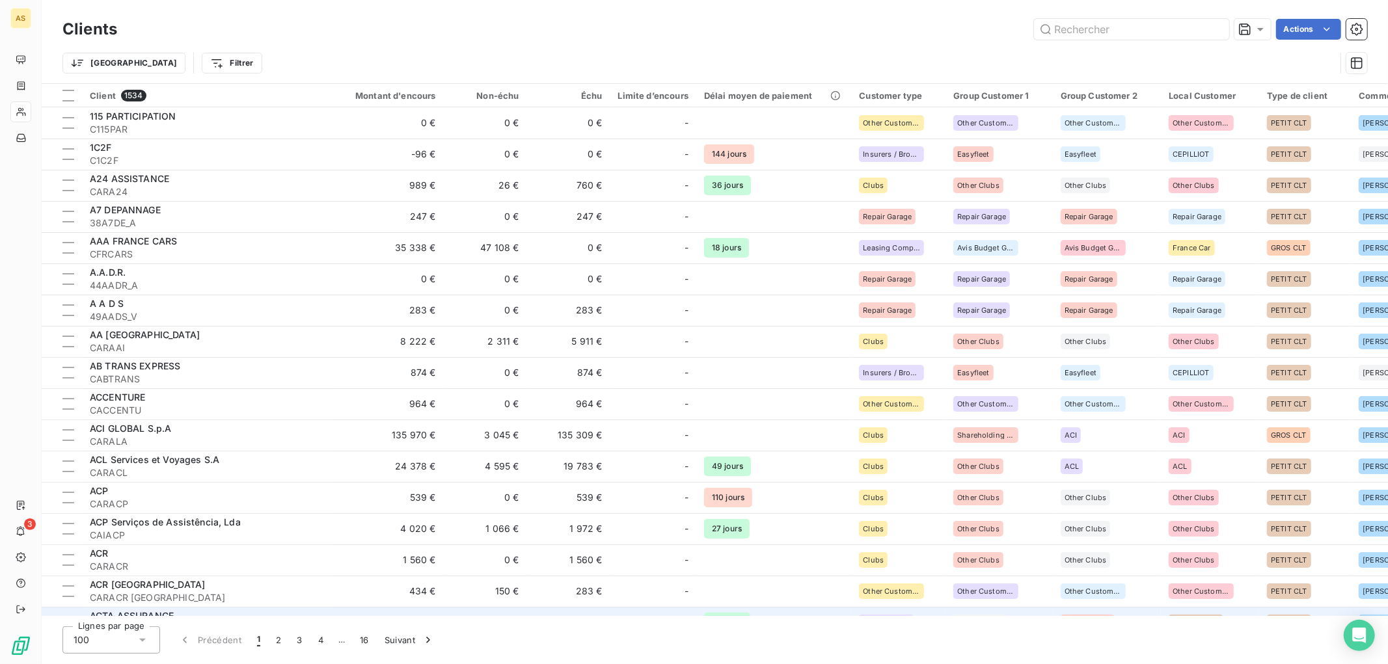
drag, startPoint x: 1075, startPoint y: 617, endPoint x: 1109, endPoint y: 609, distance: 34.7
click at [1109, 609] on div "Clients Actions Trier Filtrer Client 1534 Montant d'encours Non-échu Échu Limit…" at bounding box center [715, 332] width 1346 height 664
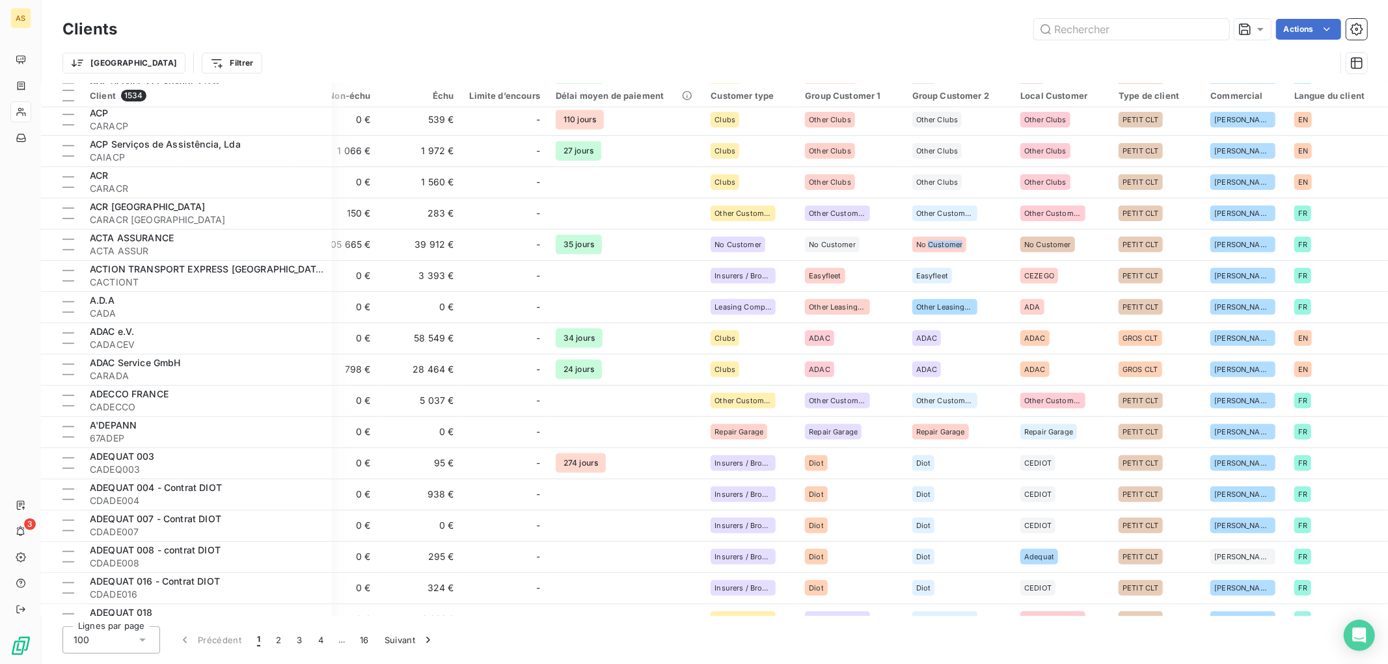
scroll to position [0, 148]
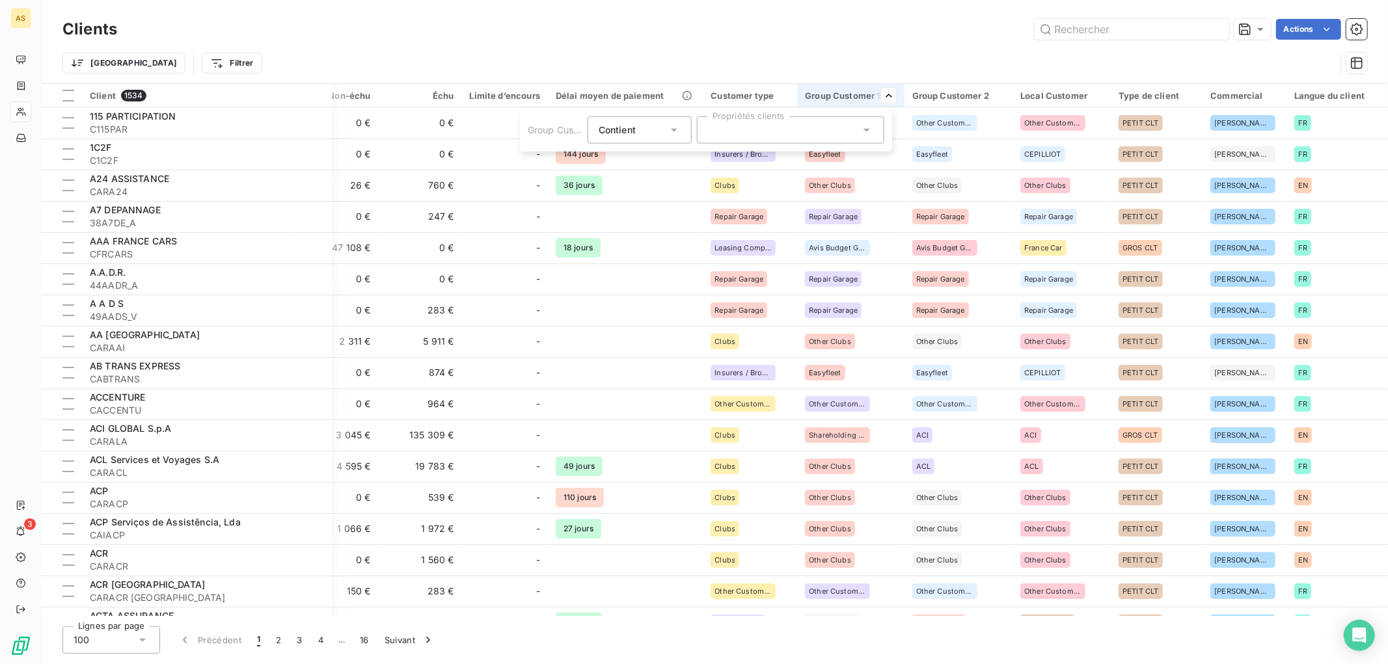
click at [854, 134] on div at bounding box center [790, 129] width 187 height 27
click at [1078, 98] on html "AS 3 Clients Actions Trier Filtrer Client 1534 Montant d'encours Non-échu Échu …" at bounding box center [694, 332] width 1388 height 664
click at [1064, 126] on div at bounding box center [996, 129] width 187 height 27
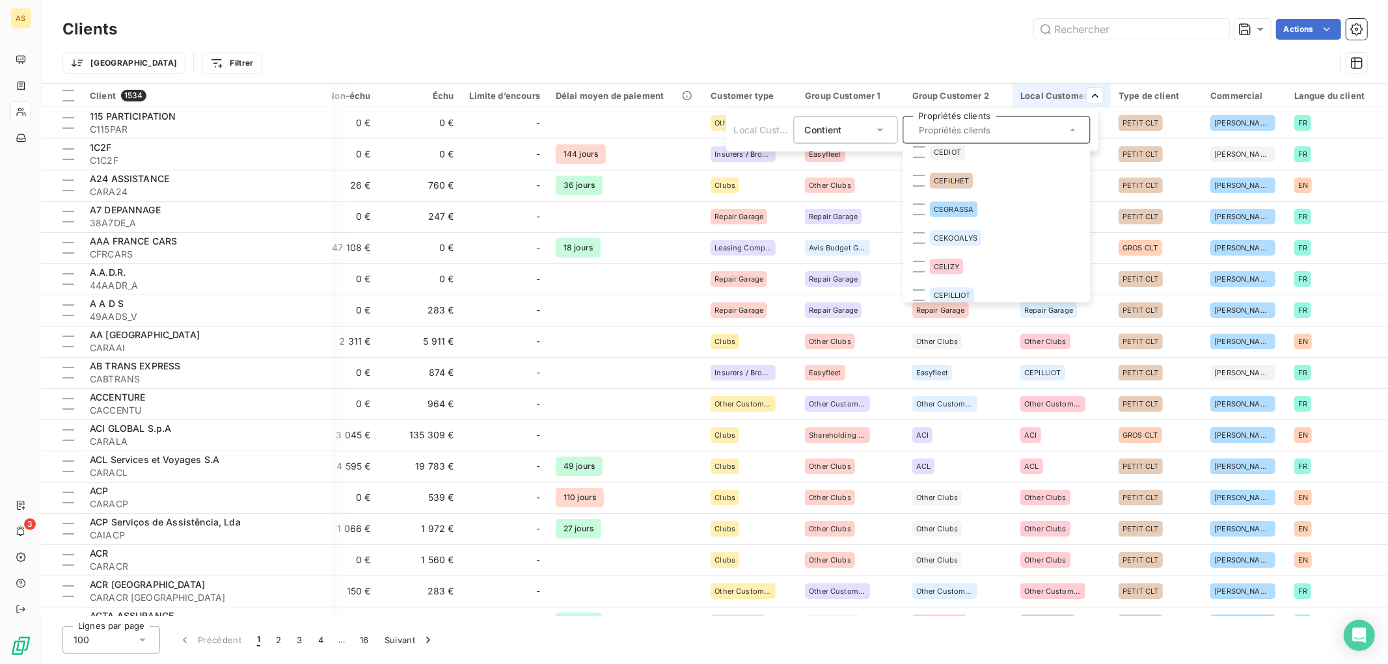
scroll to position [578, 0]
click at [964, 267] on span "CEPILLIOT" at bounding box center [953, 271] width 36 height 8
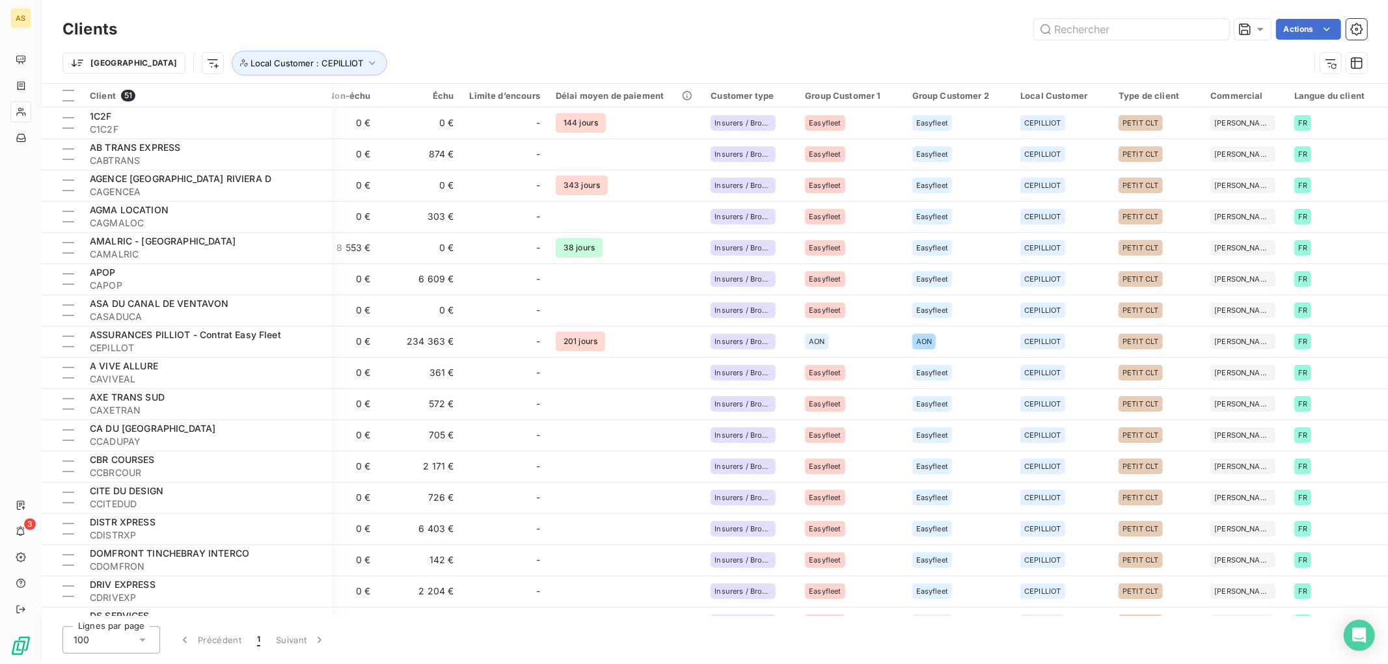
click at [597, 44] on html "AS 3 Clients Actions Trier Local Customer : CEPILLIOT Client 51 Montant d'encou…" at bounding box center [694, 332] width 1388 height 664
click at [398, 51] on html "AS 3 Clients Actions Trier Local Customer : CEPILLIOT Client 51 Montant d'encou…" at bounding box center [694, 332] width 1388 height 664
click at [284, 151] on span "Trier par ordre décroissant" at bounding box center [255, 152] width 116 height 13
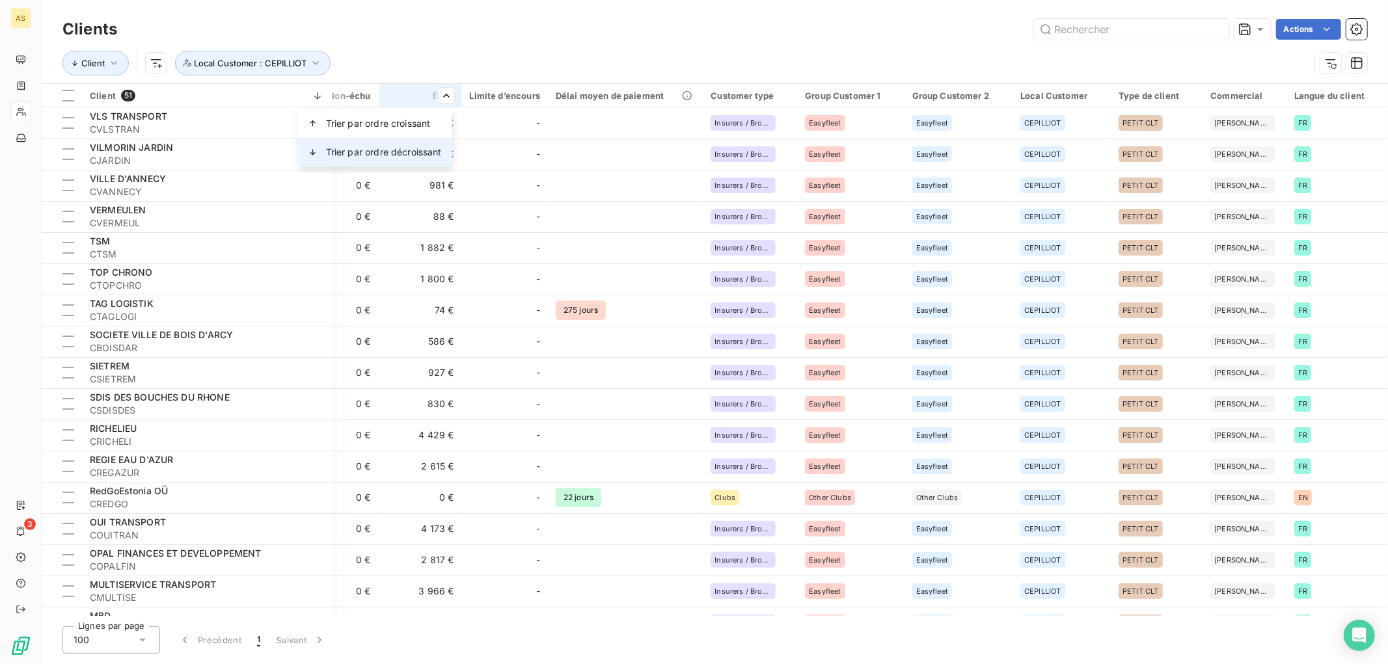
click at [393, 151] on span "Trier par ordre décroissant" at bounding box center [384, 152] width 116 height 13
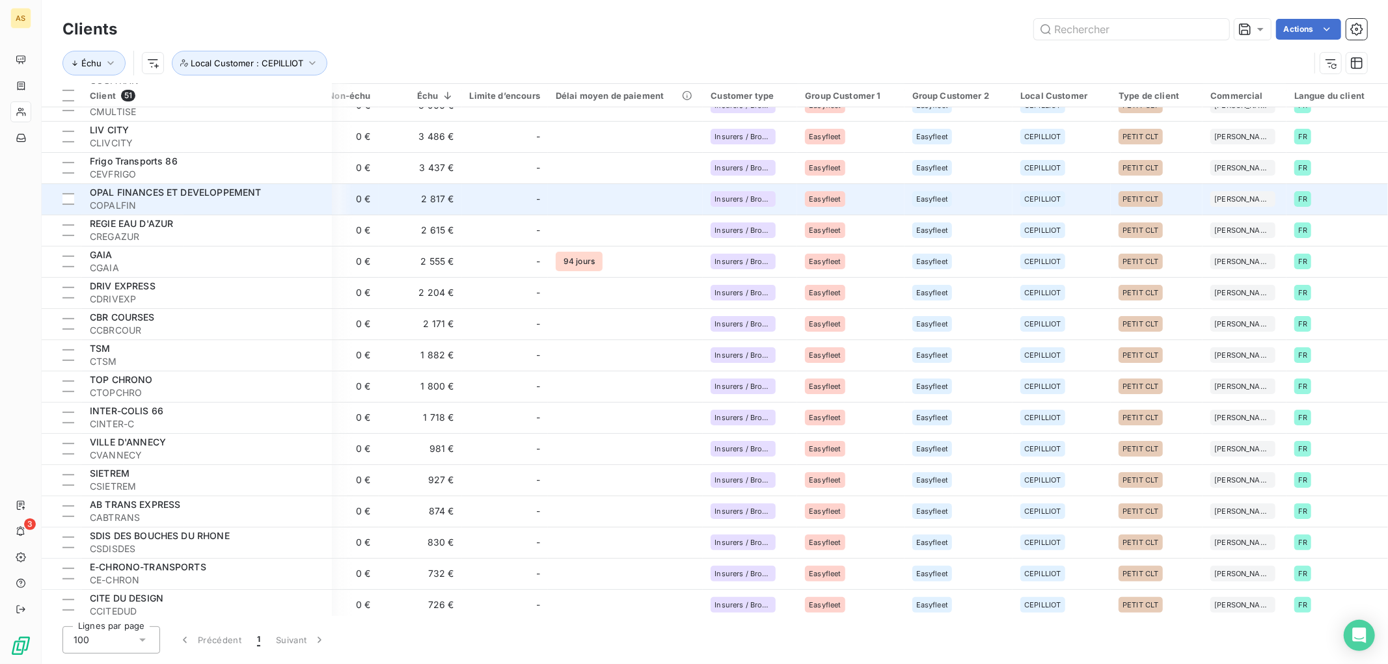
scroll to position [0, 148]
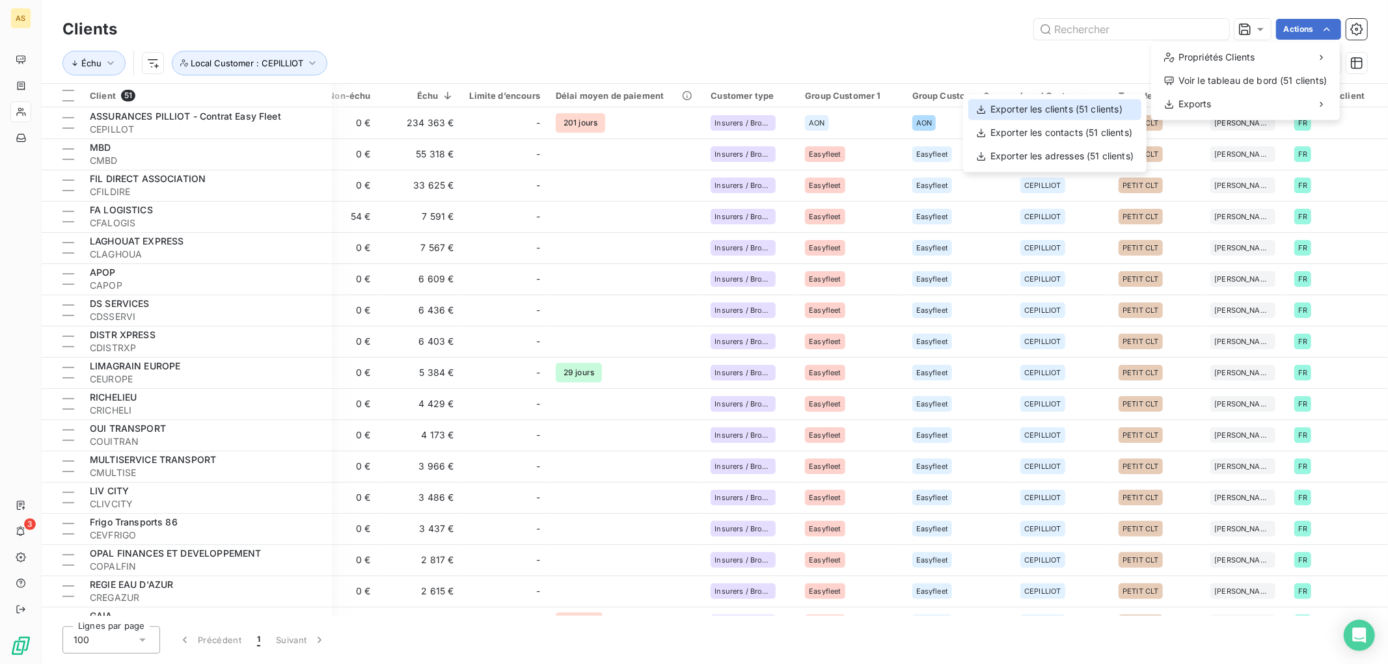
click at [1117, 109] on div "Exporter les clients (51 clients)" at bounding box center [1054, 109] width 173 height 21
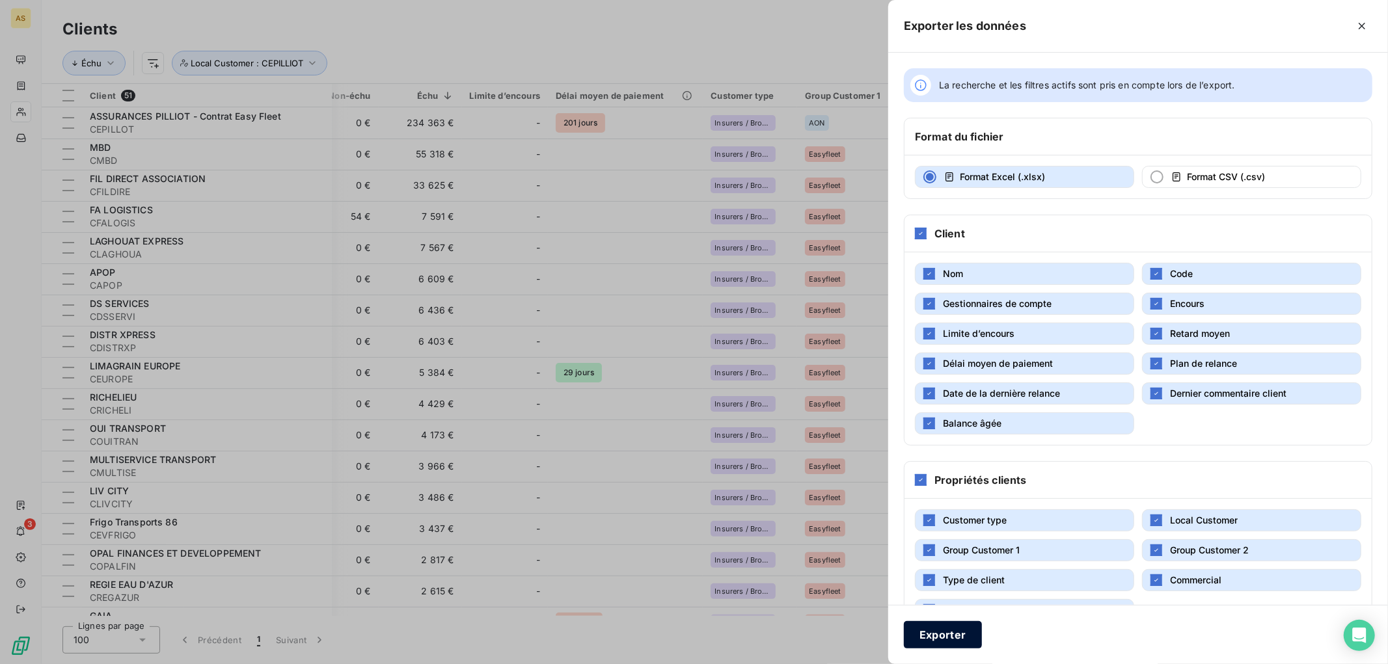
click at [928, 638] on button "Exporter" at bounding box center [943, 634] width 78 height 27
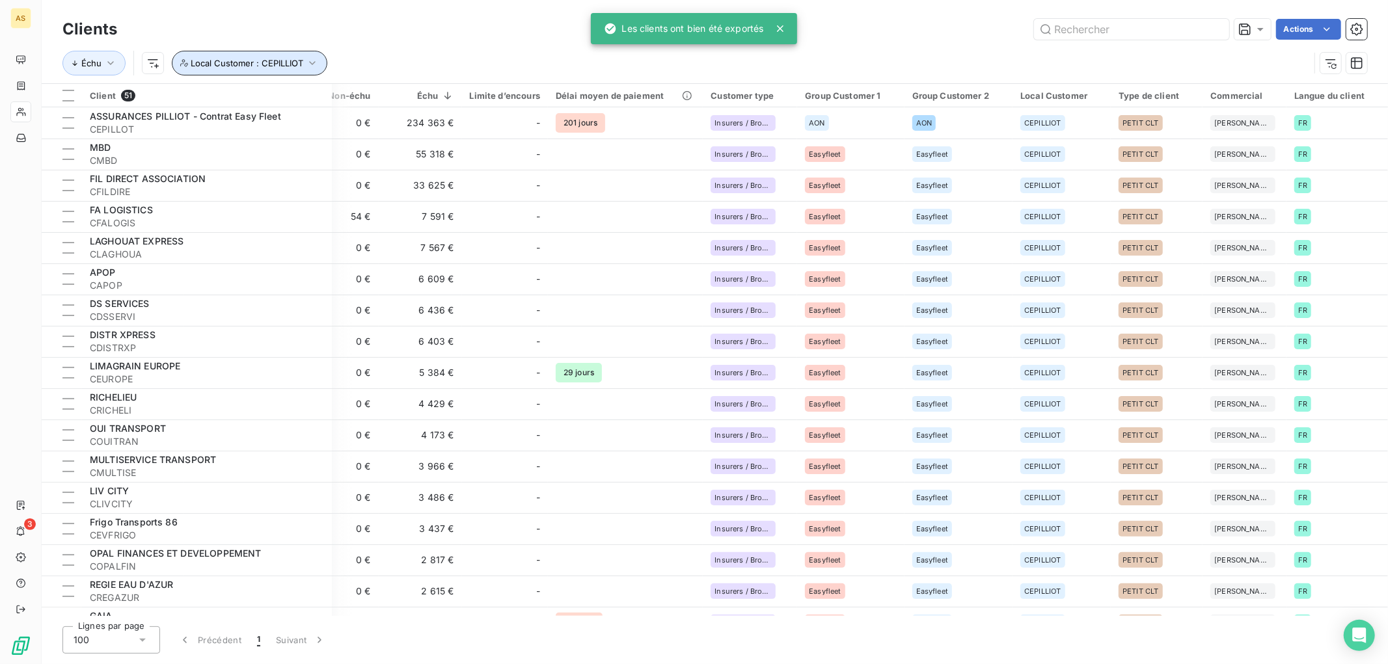
click at [297, 62] on span "Local Customer : CEPILLIOT" at bounding box center [247, 63] width 113 height 10
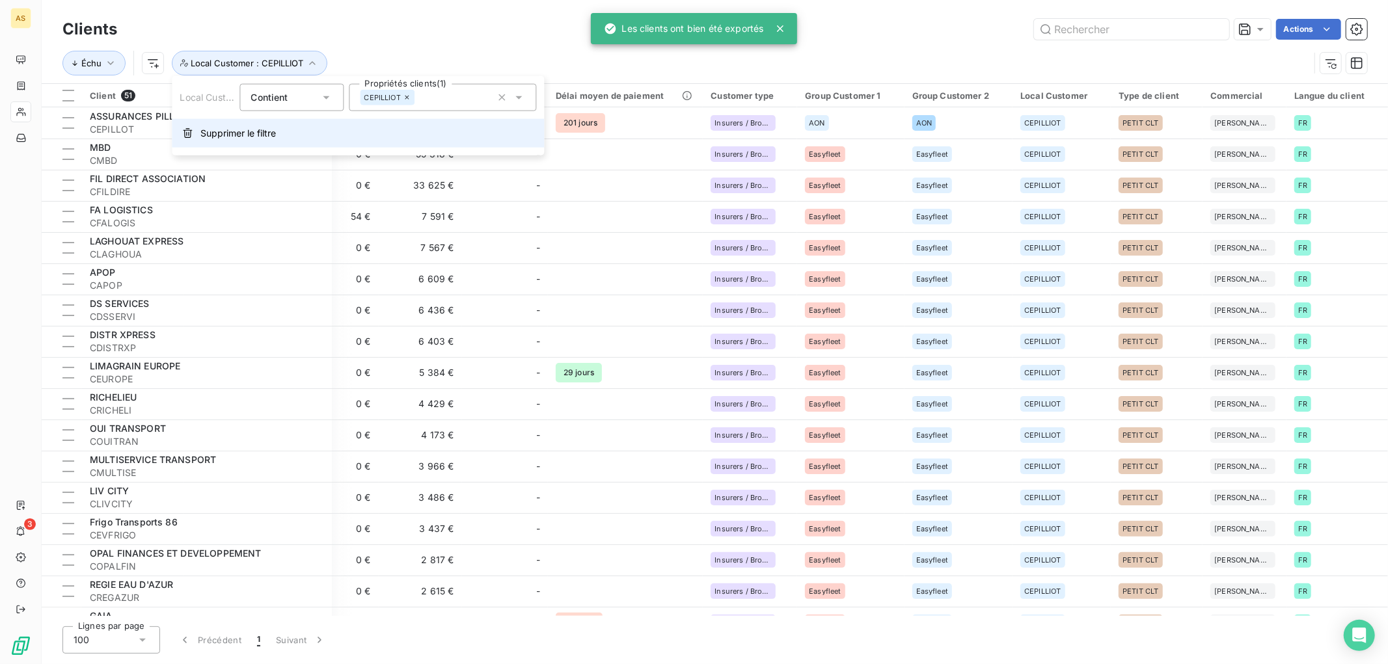
click at [258, 124] on button "Supprimer le filtre" at bounding box center [358, 133] width 372 height 29
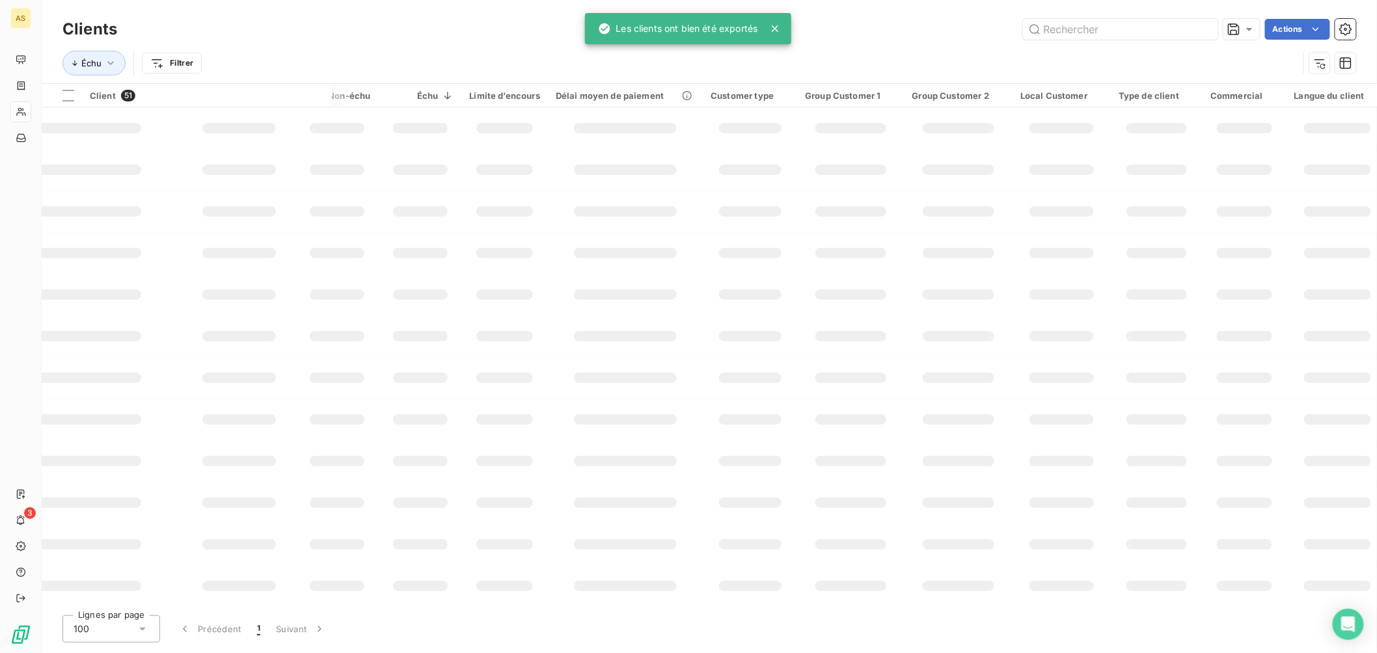
click at [257, 132] on div at bounding box center [239, 128] width 74 height 10
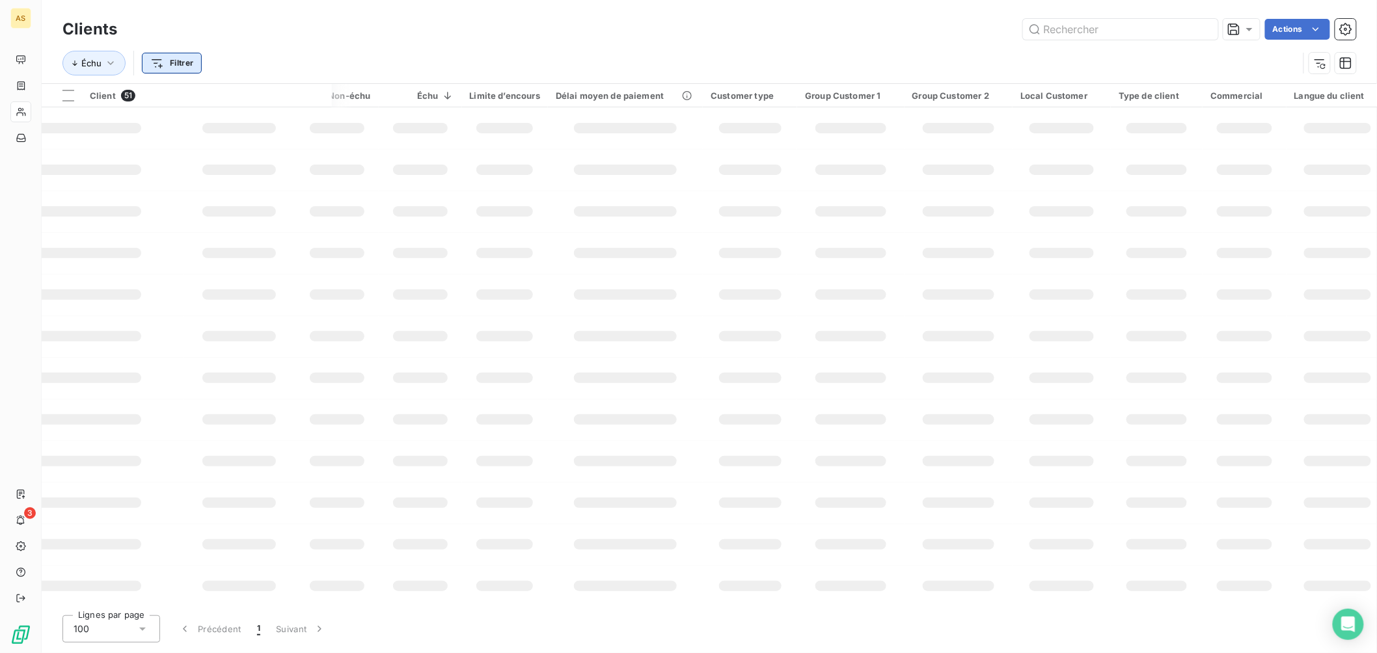
click at [253, 61] on div "Échu Filtrer" at bounding box center [680, 63] width 1236 height 25
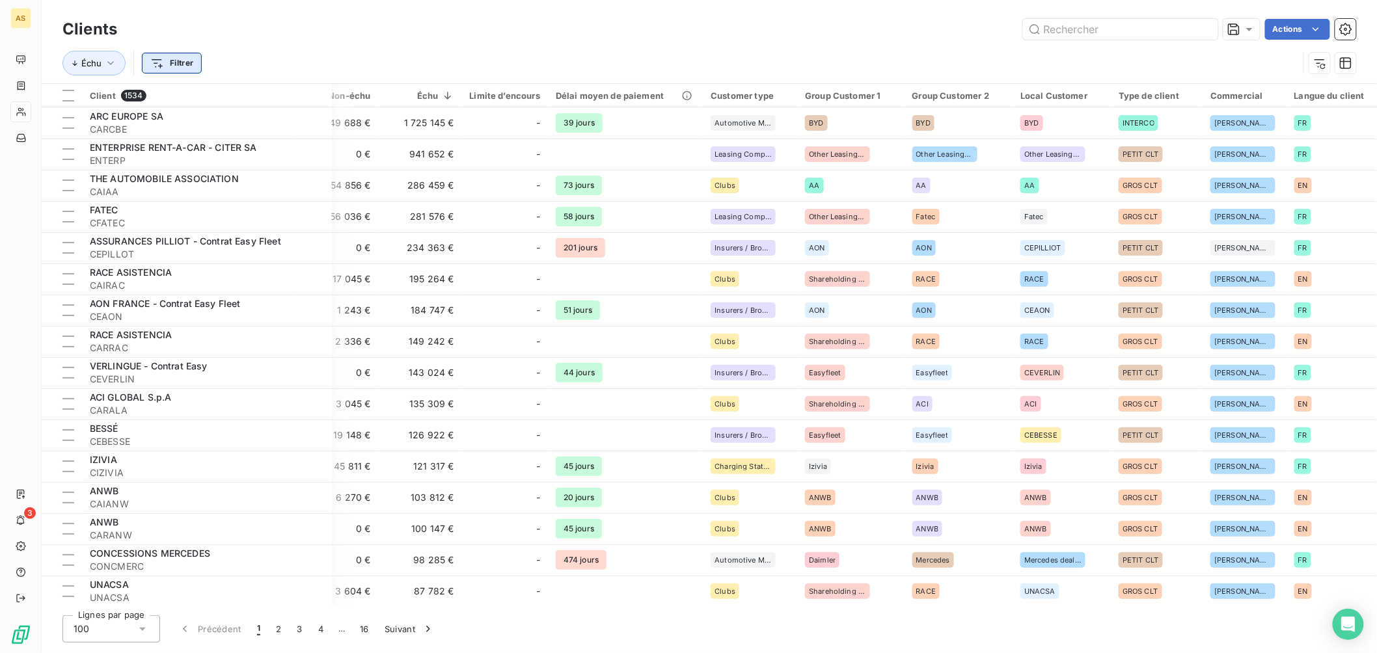
click at [165, 64] on html "AS 3 Clients Actions Échu Filtrer Client 1534 Montant d'encours Non-échu Échu L…" at bounding box center [688, 326] width 1377 height 653
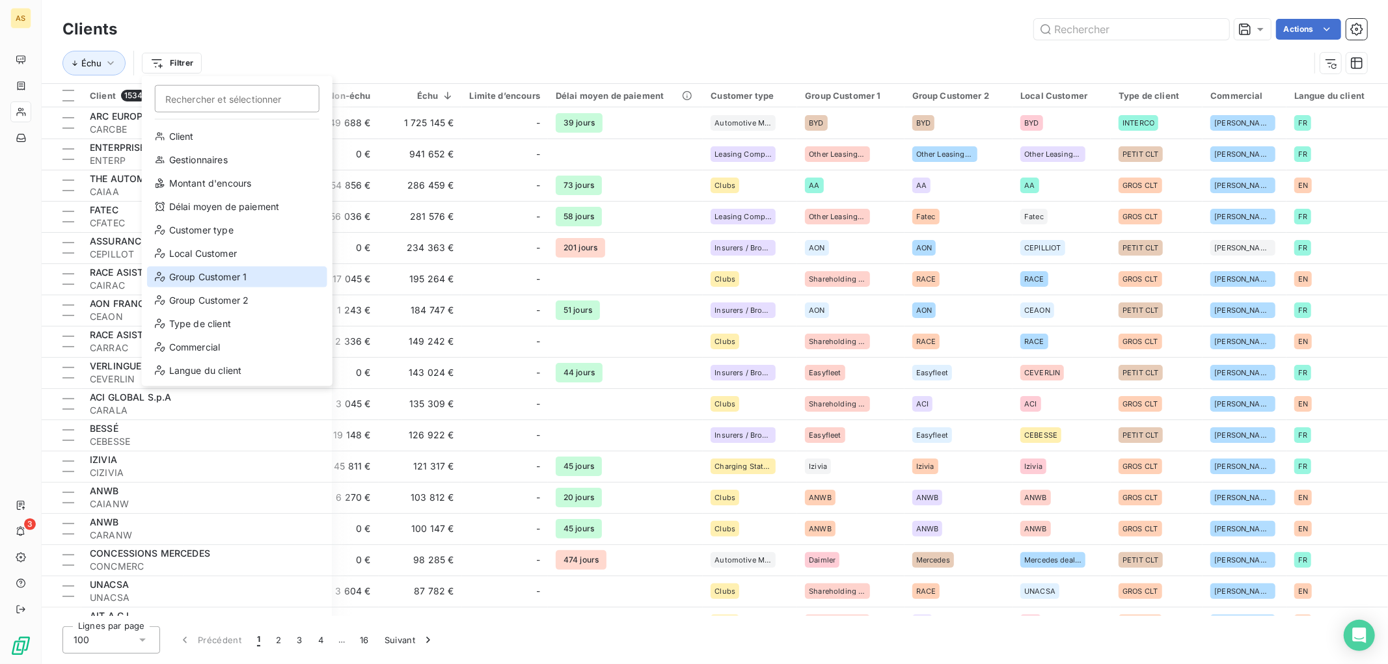
click at [226, 271] on div "Group Customer 1" at bounding box center [237, 277] width 180 height 21
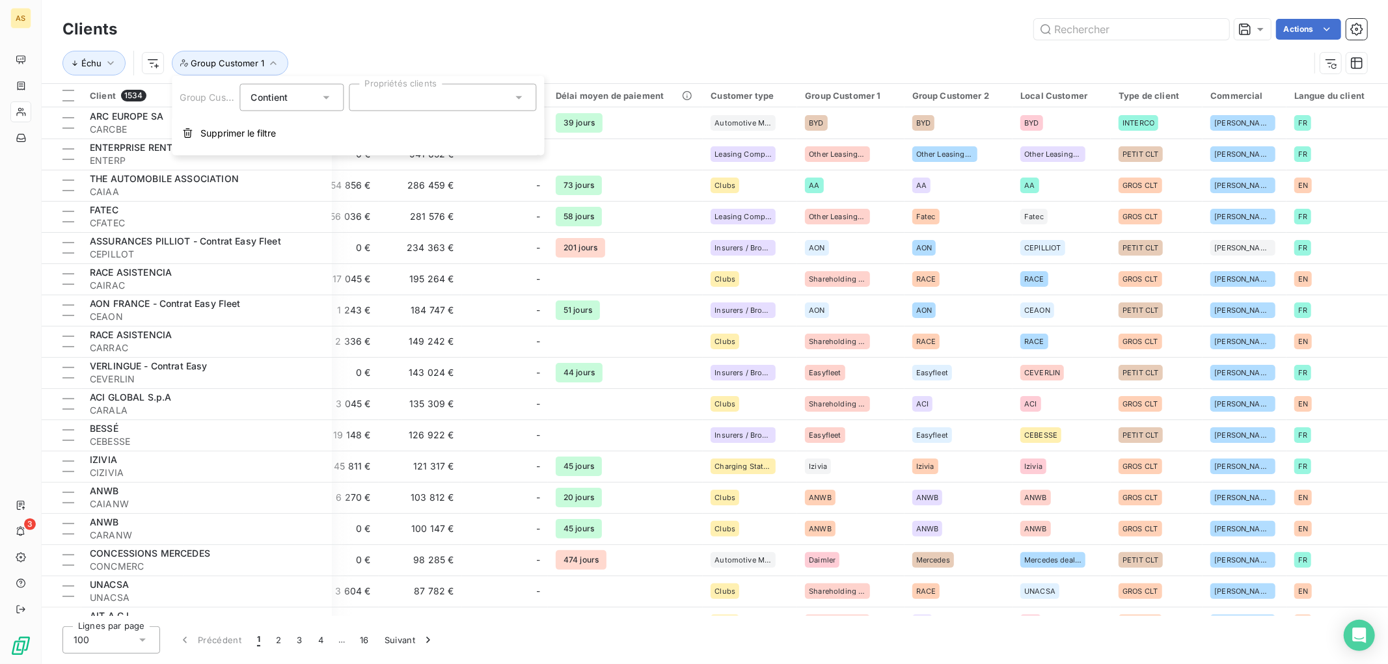
click at [391, 100] on div at bounding box center [442, 97] width 187 height 27
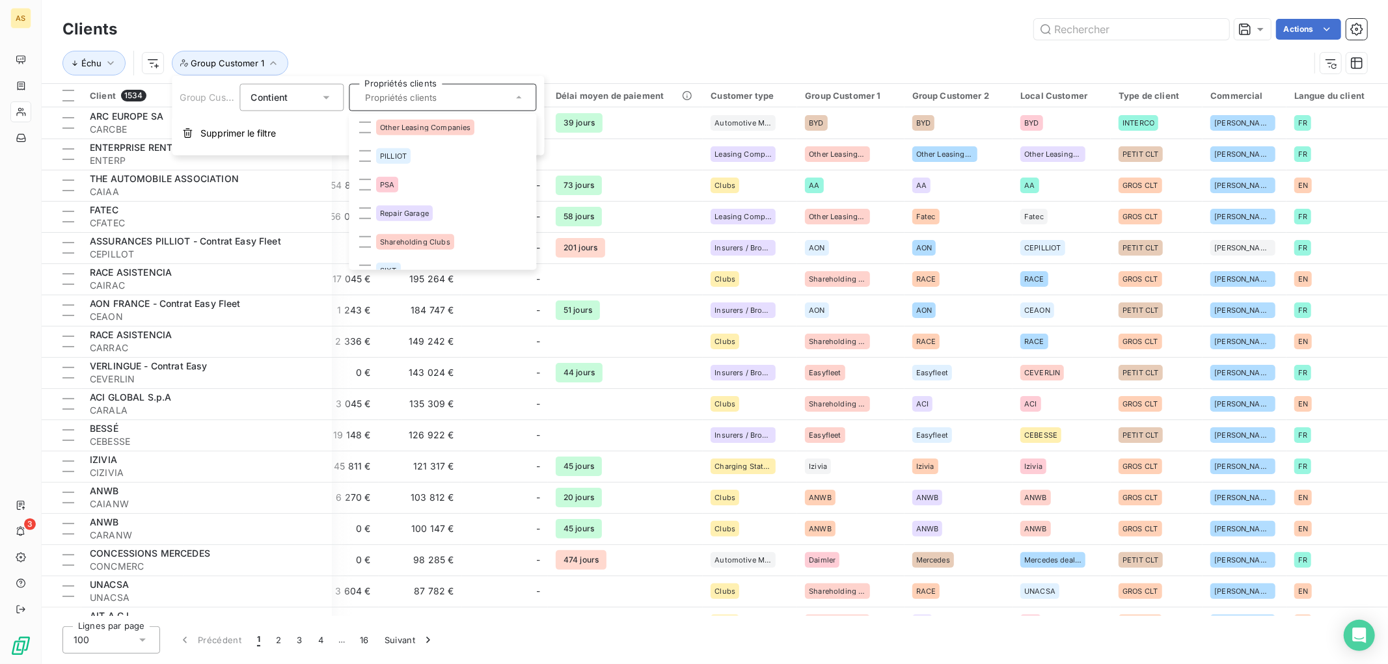
scroll to position [723, 0]
click at [399, 147] on span "PILLIOT" at bounding box center [393, 151] width 27 height 8
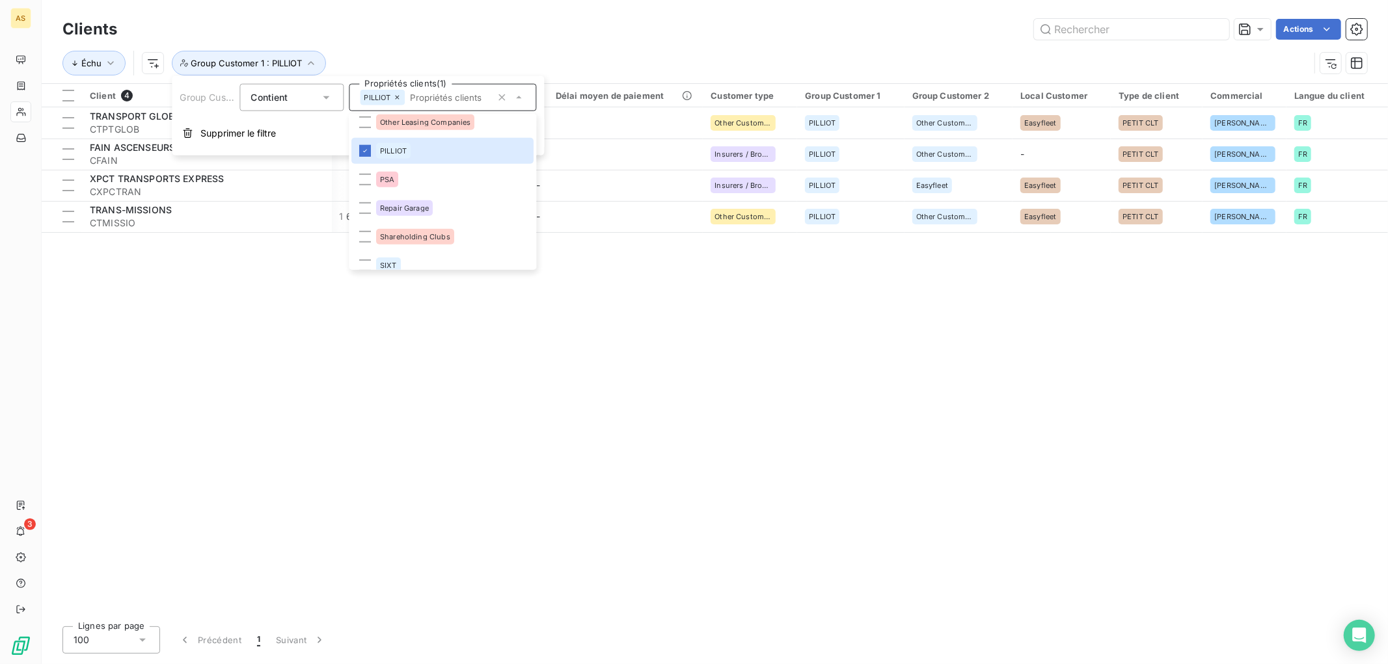
click at [587, 26] on div "Actions" at bounding box center [750, 29] width 1235 height 21
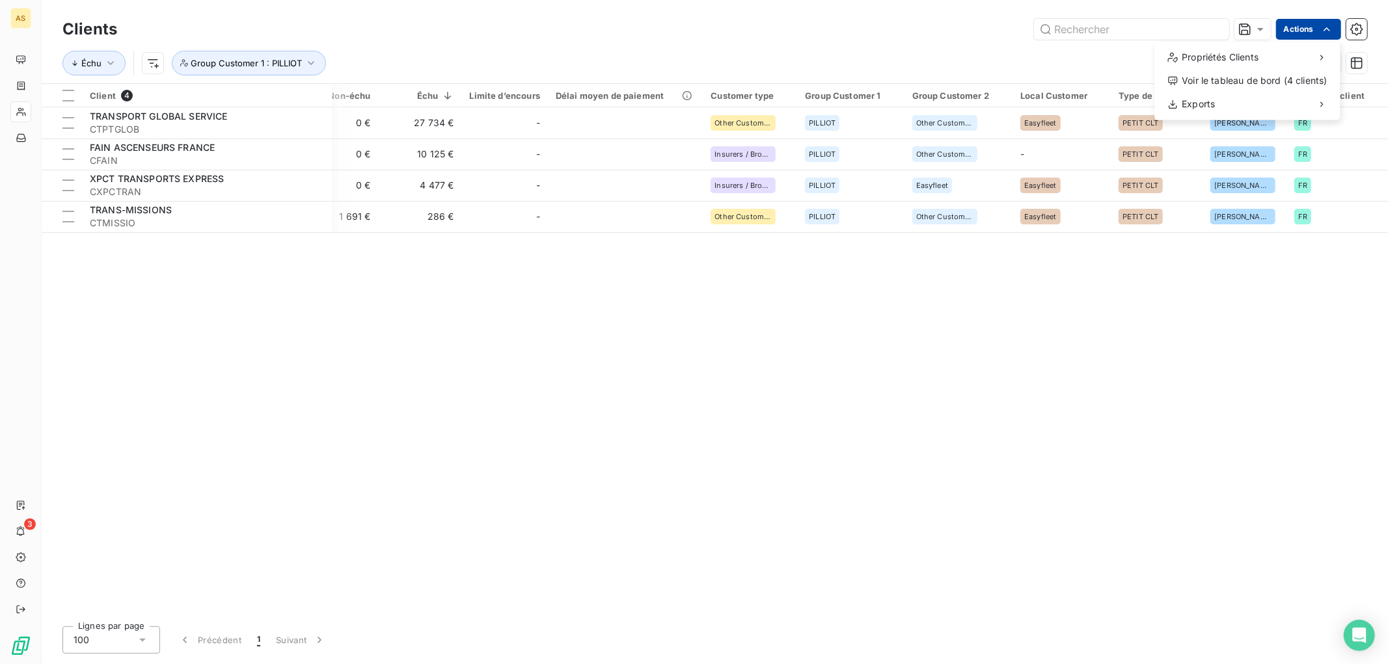
click at [1281, 33] on html "AS 3 Clients Actions Propriétés Clients Voir le tableau de bord (4 clients) Exp…" at bounding box center [694, 332] width 1388 height 664
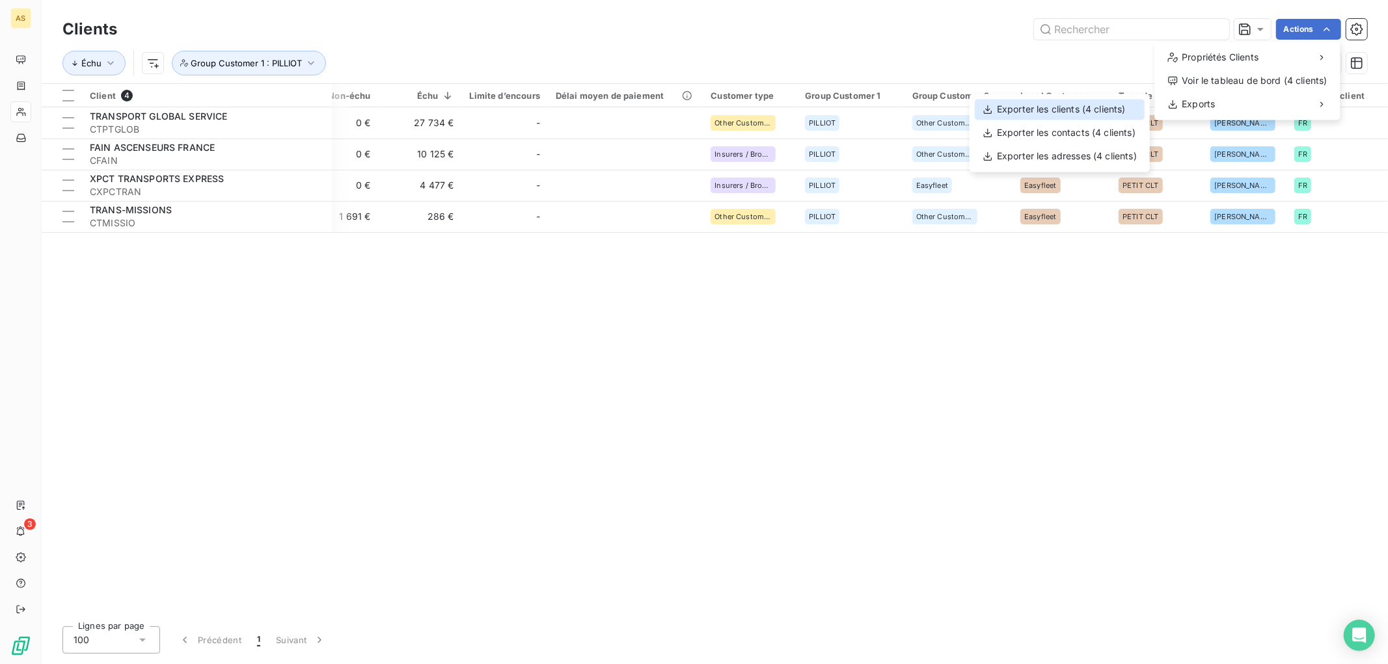
click at [1104, 106] on div "Exporter les clients (4 clients)" at bounding box center [1060, 109] width 170 height 21
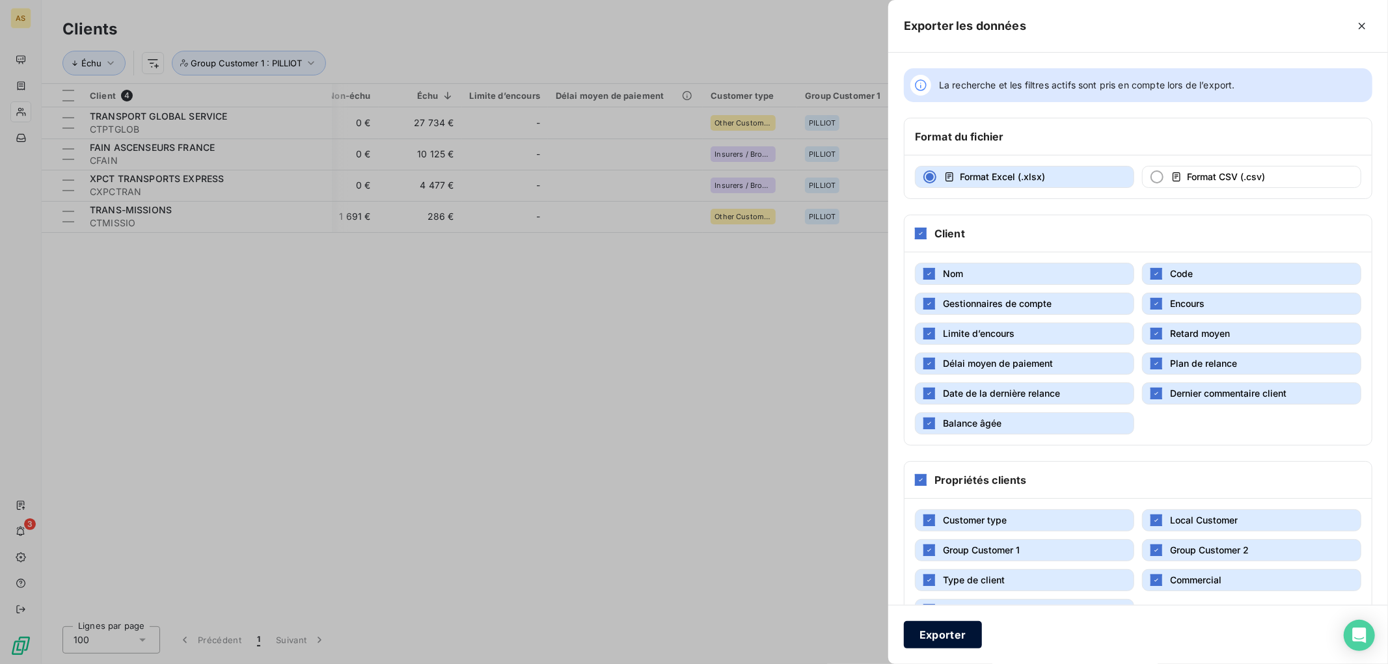
click at [936, 642] on button "Exporter" at bounding box center [943, 634] width 78 height 27
